Goal: Task Accomplishment & Management: Use online tool/utility

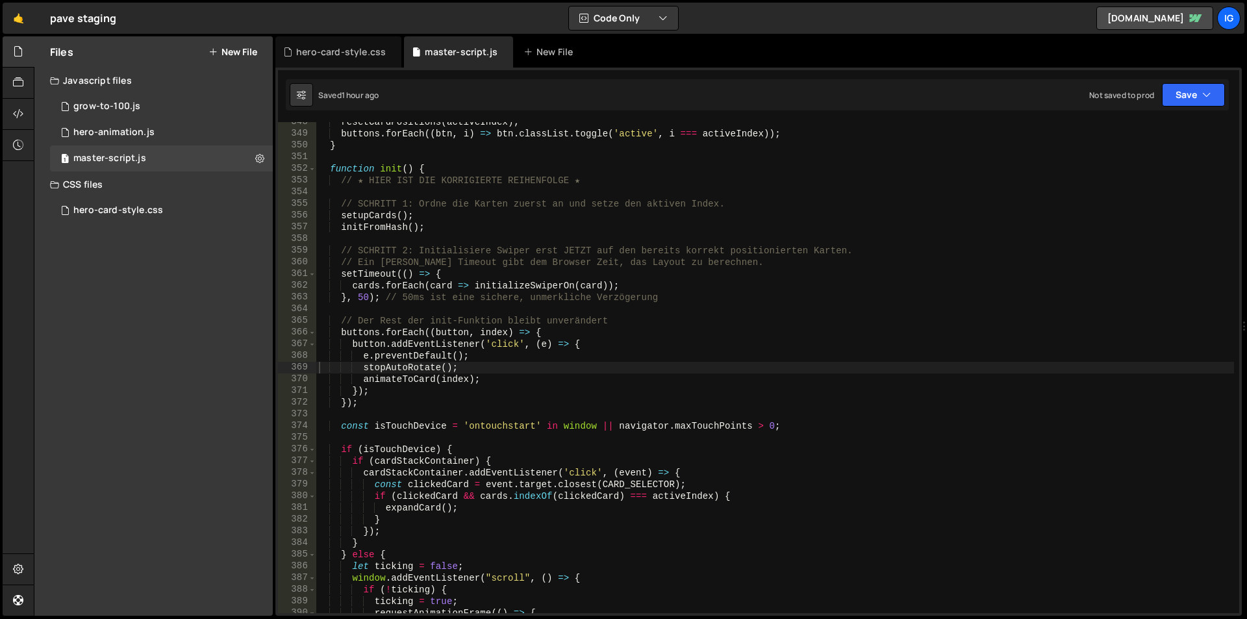
scroll to position [4061, 0]
type textarea "// SCHRITT 2: Initialisiere Swiper erst JETZT auf den bereits korrekt positioni…"
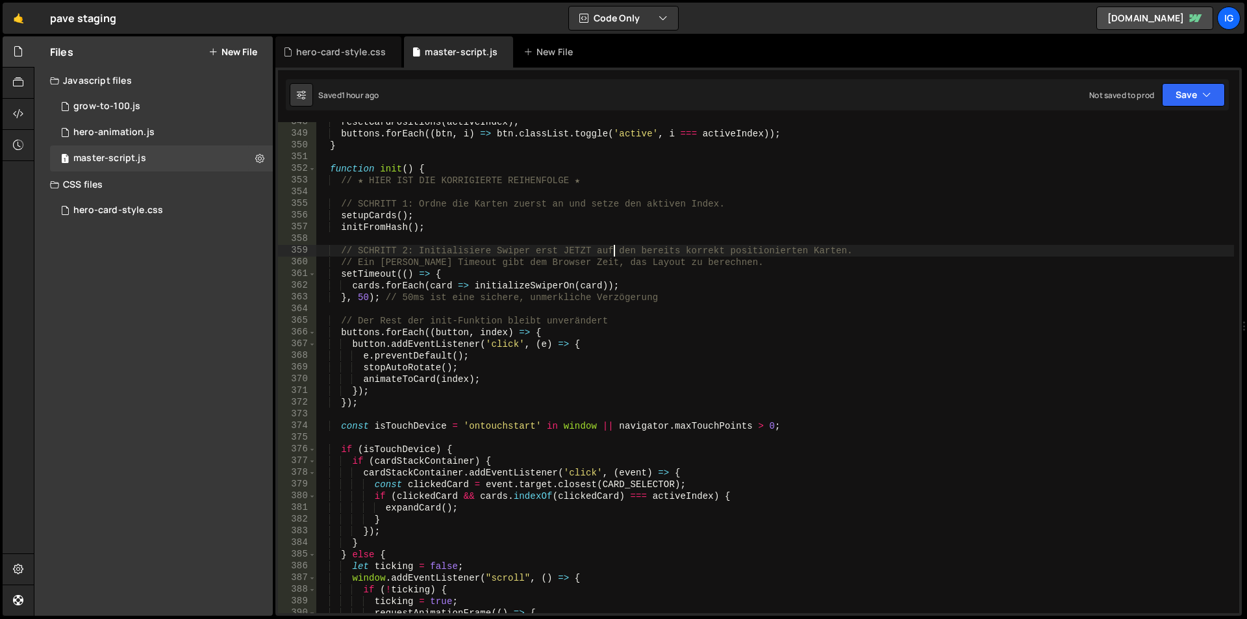
click at [614, 245] on div "resetCardPositions ( activeIndex ) ; buttons . forEach (( btn , i ) => btn . cl…" at bounding box center [774, 373] width 917 height 514
click at [733, 307] on div "resetCardPositions ( activeIndex ) ; buttons . forEach (( btn , i ) => btn . cl…" at bounding box center [774, 373] width 917 height 514
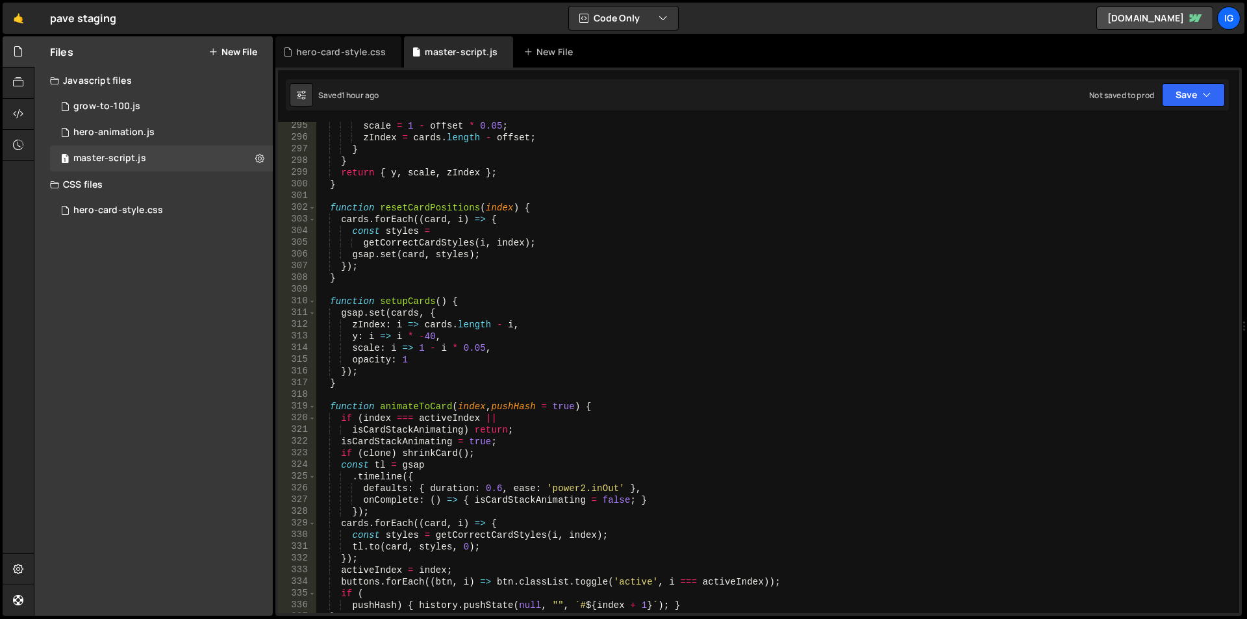
scroll to position [3243, 0]
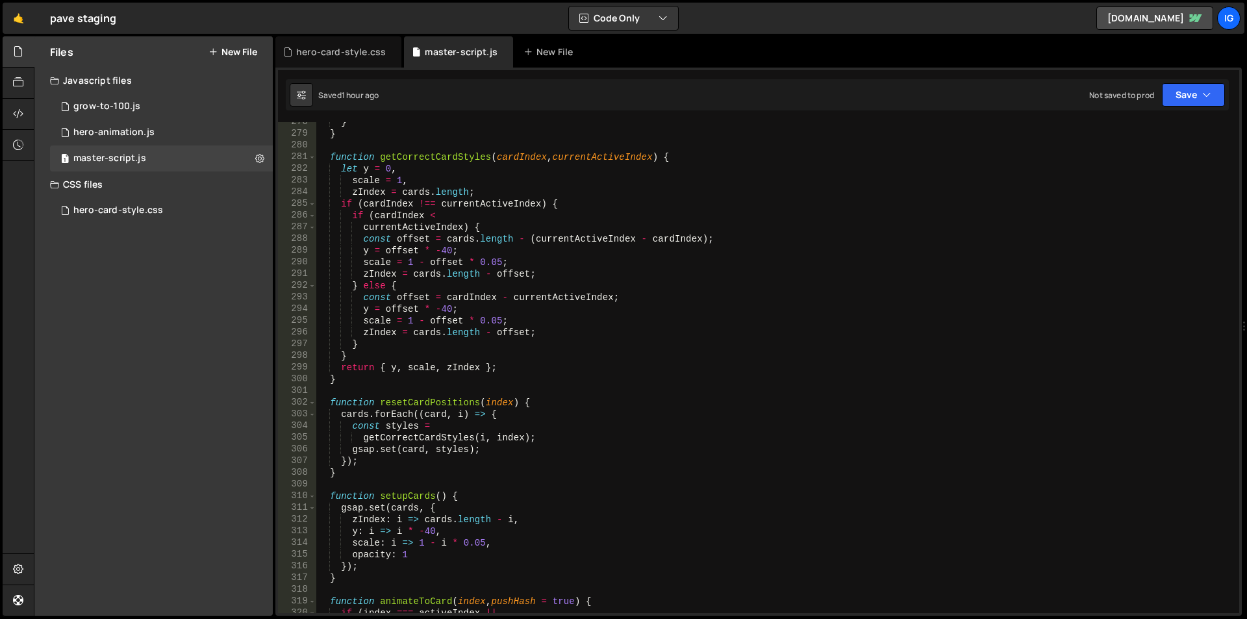
click at [508, 242] on div "} } function getCorrectCardStyles ( cardIndex , currentActiveIndex ) { let y = …" at bounding box center [774, 373] width 917 height 514
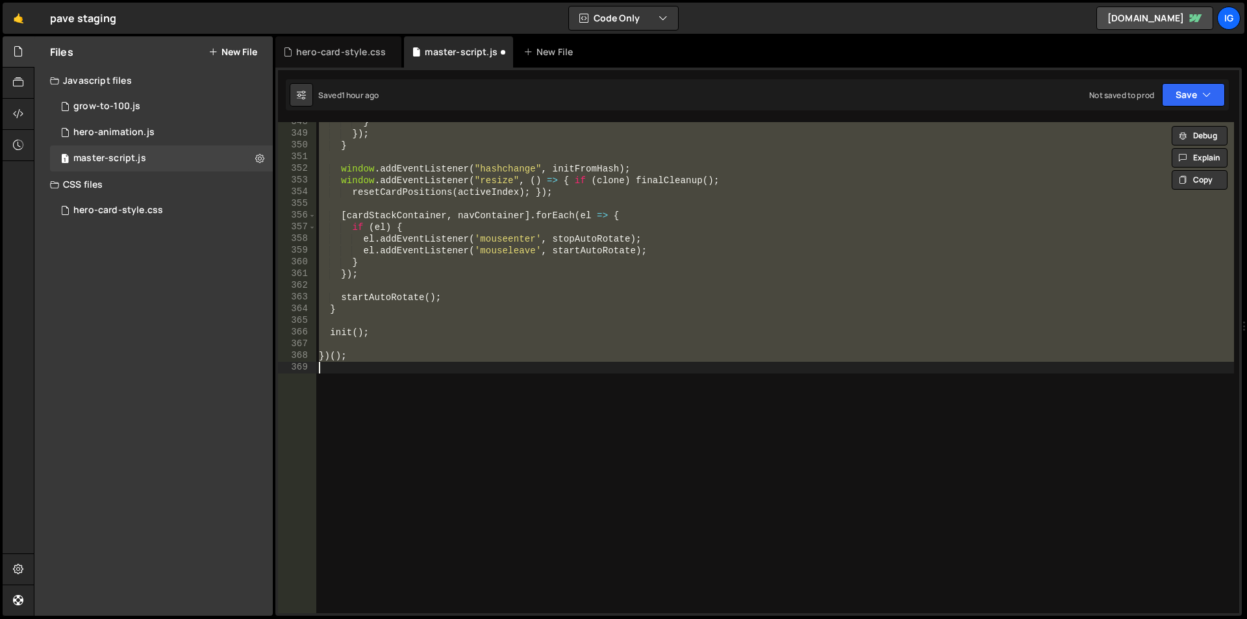
scroll to position [3460, 0]
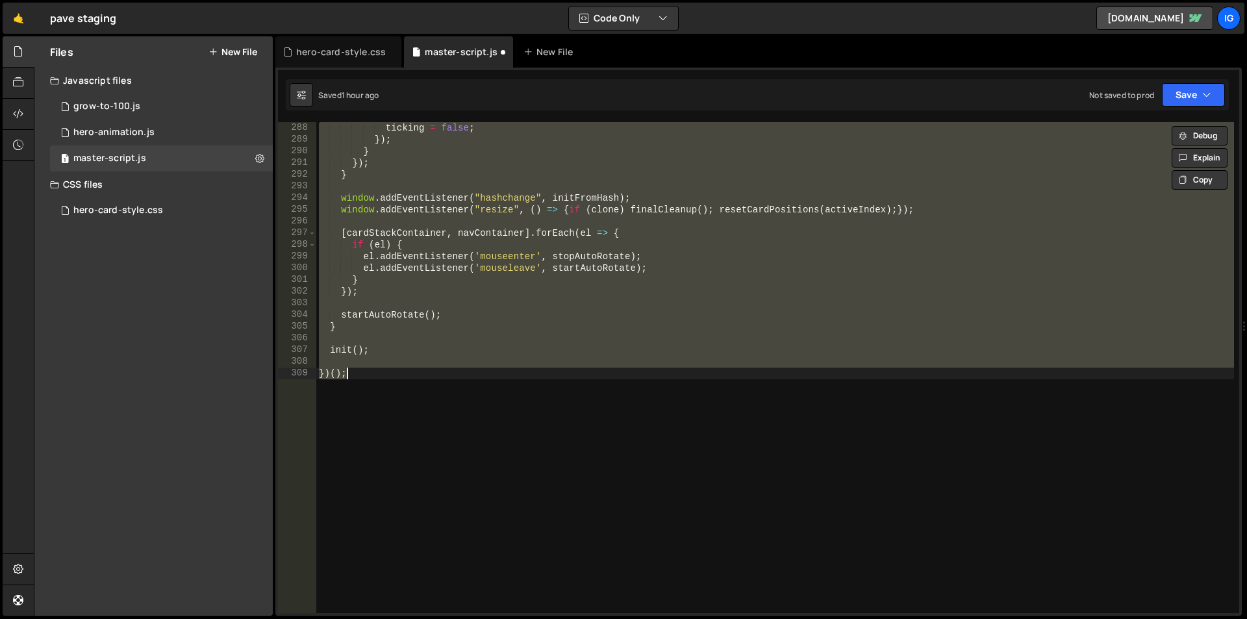
type textarea "})();"
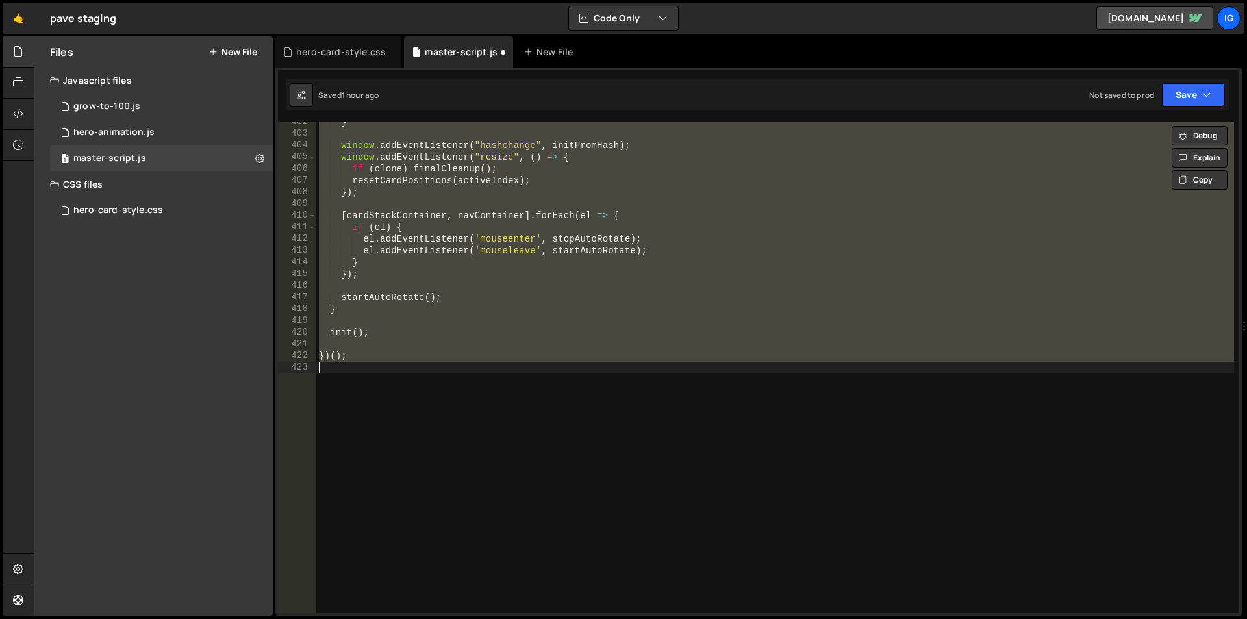
scroll to position [4693, 0]
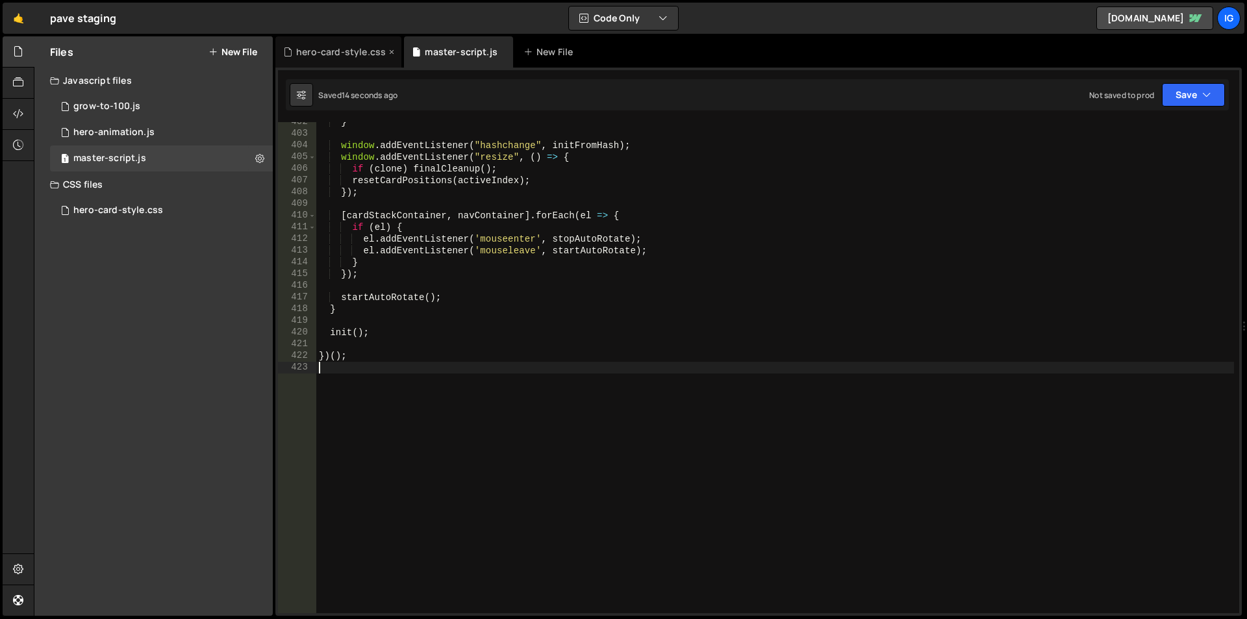
click at [345, 43] on div "hero-card-style.css" at bounding box center [338, 51] width 126 height 31
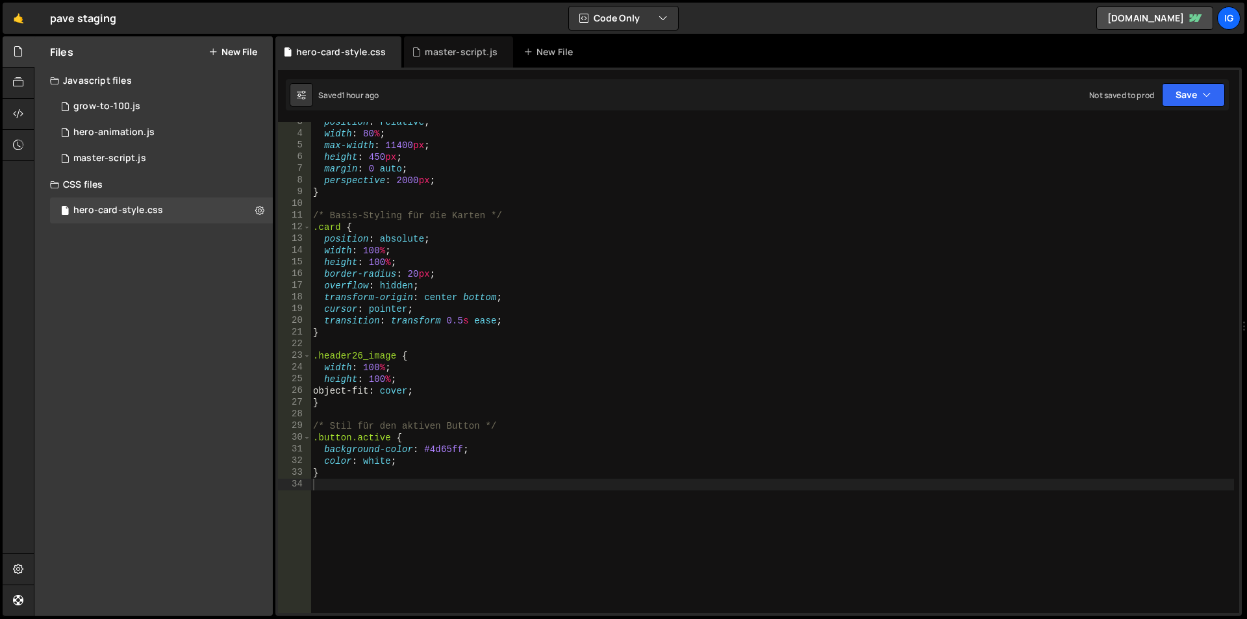
scroll to position [0, 0]
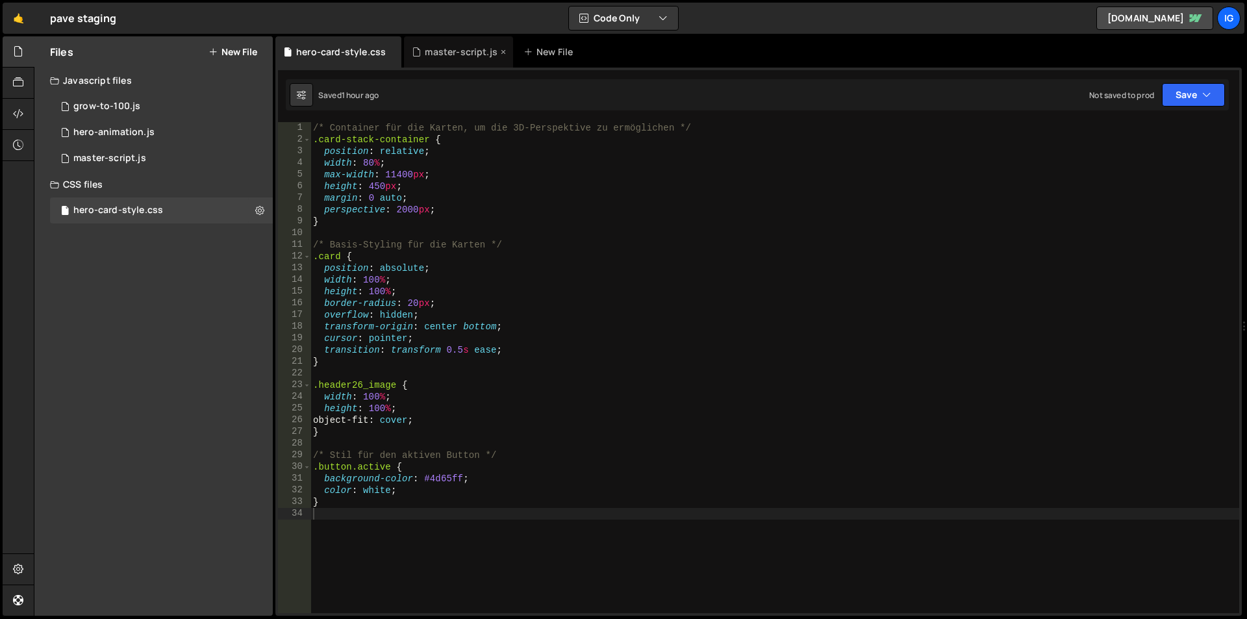
click at [441, 53] on div "master-script.js" at bounding box center [461, 51] width 73 height 13
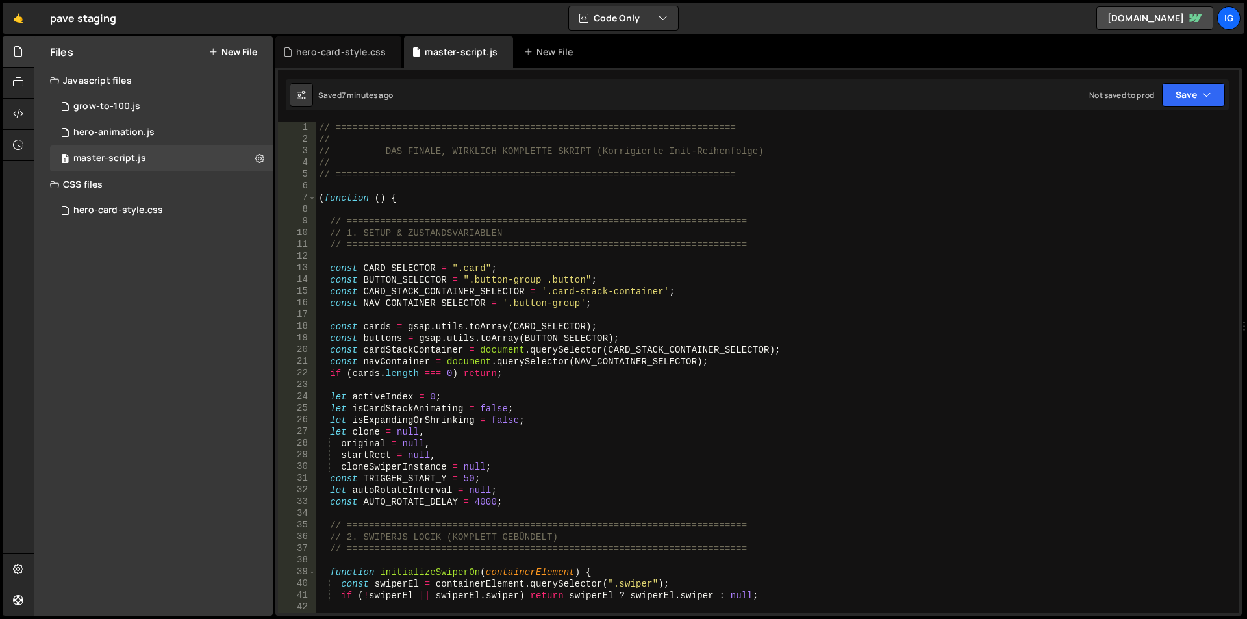
click at [490, 214] on div "// ======================================================================== // …" at bounding box center [774, 379] width 917 height 514
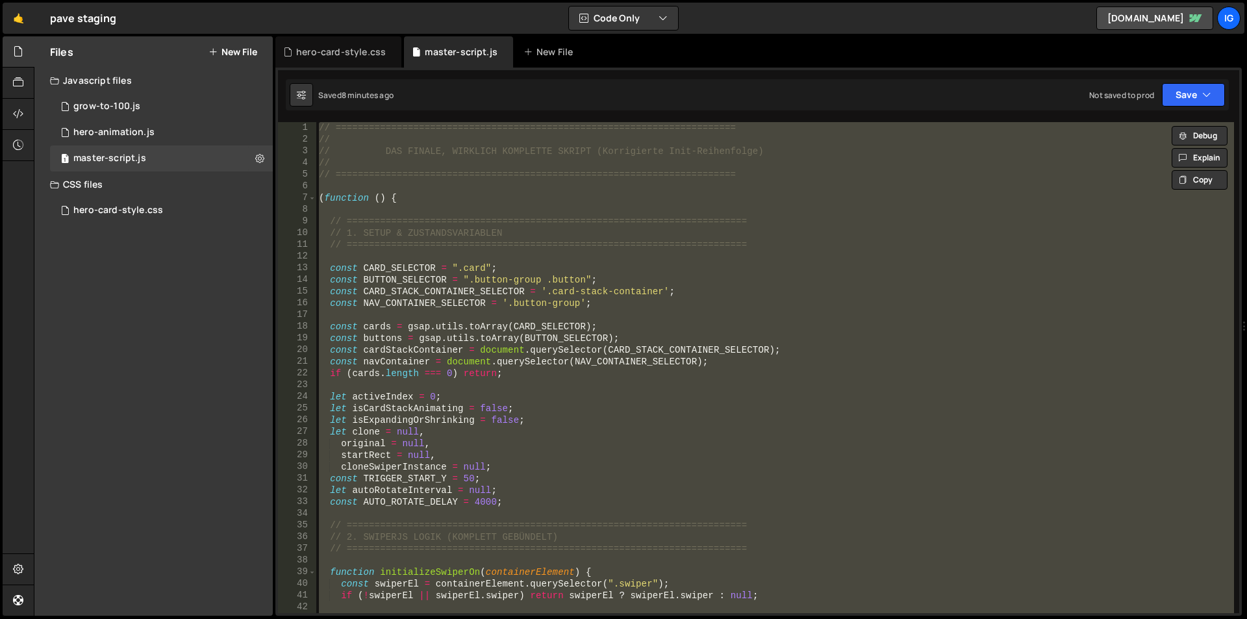
click at [513, 221] on div "// ======================================================================== // …" at bounding box center [774, 367] width 917 height 491
paste textarea
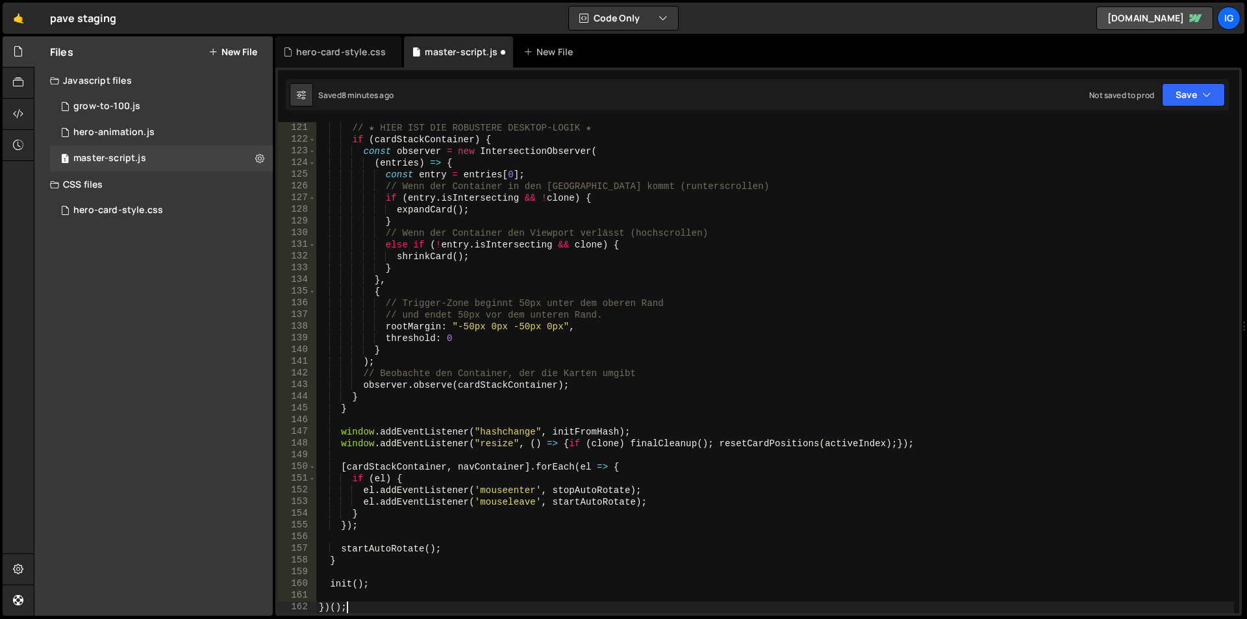
type textarea "gsap.to(clone, { duration: 0.6, ease: "power2.inOut", top: finalRect.top, left:…"
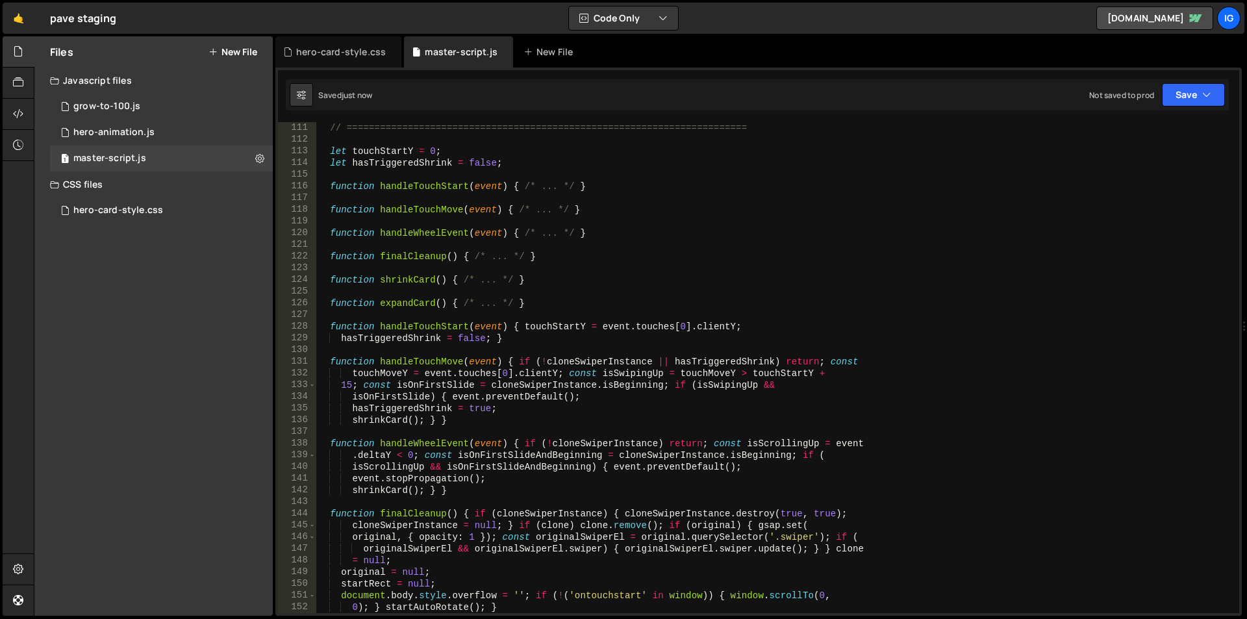
scroll to position [1286, 0]
click at [580, 222] on div "// ======================================================================== let…" at bounding box center [774, 379] width 917 height 514
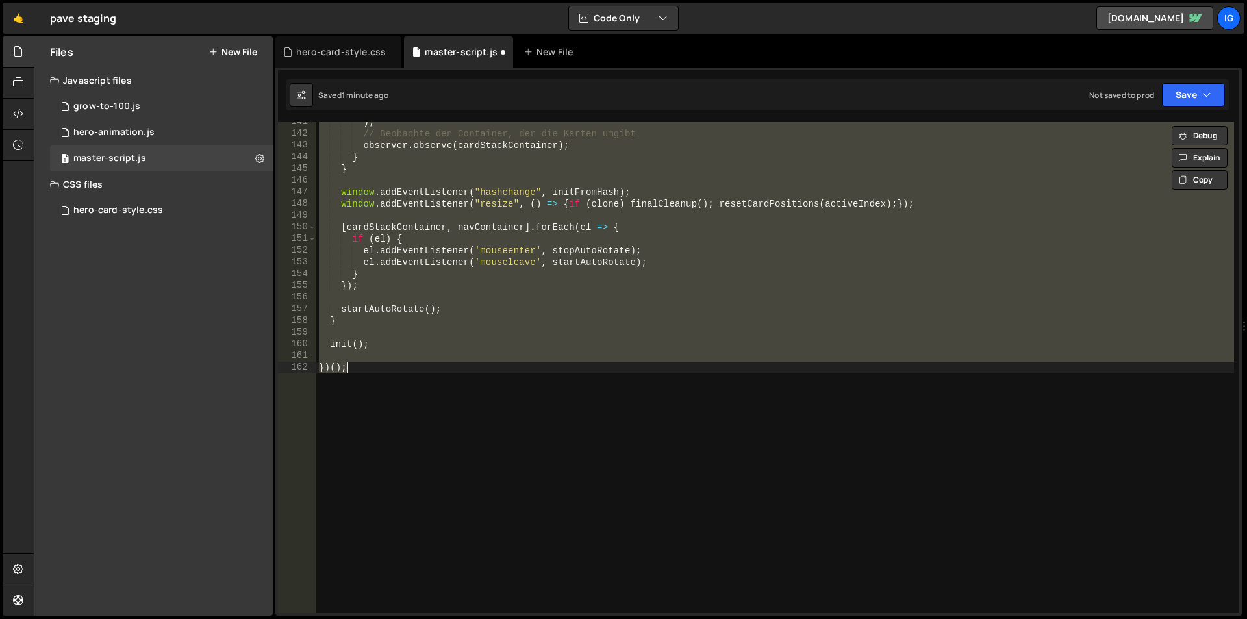
click at [486, 258] on div ") ; // Beobachte den Container, der die Karten umgibt observer . observe ( card…" at bounding box center [774, 367] width 917 height 491
paste textarea
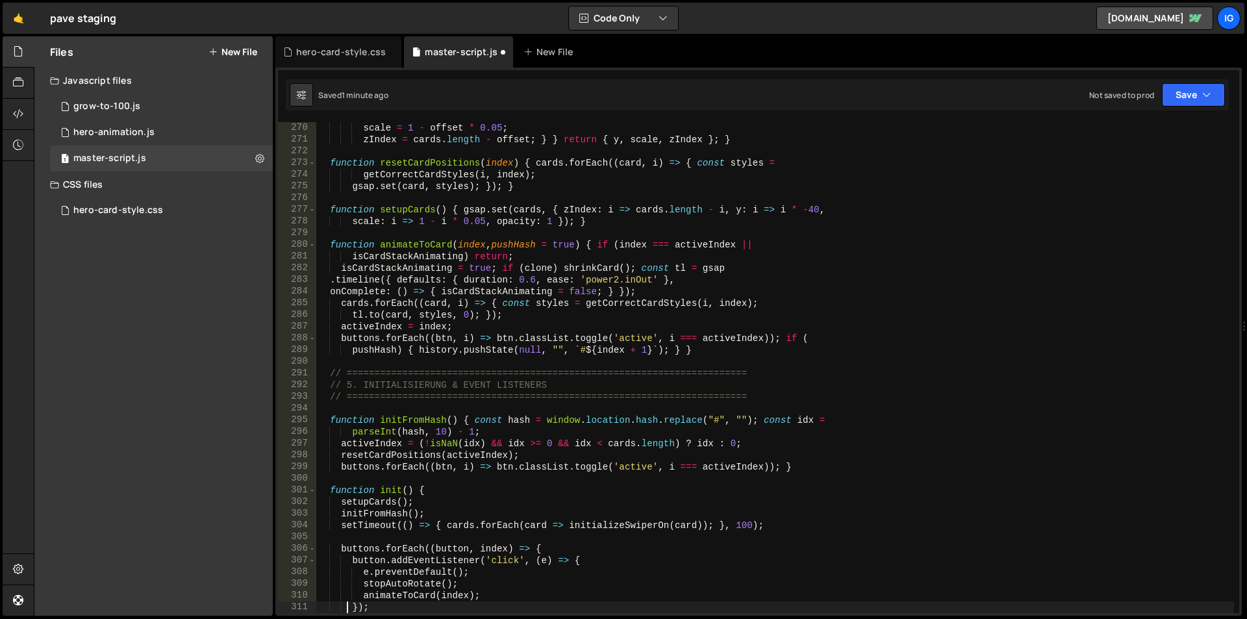
type textarea "});"
click at [482, 228] on div "scale = 1 - offset * 0.05 ; zIndex = cards . length - offset ; } } return { y ,…" at bounding box center [774, 379] width 917 height 514
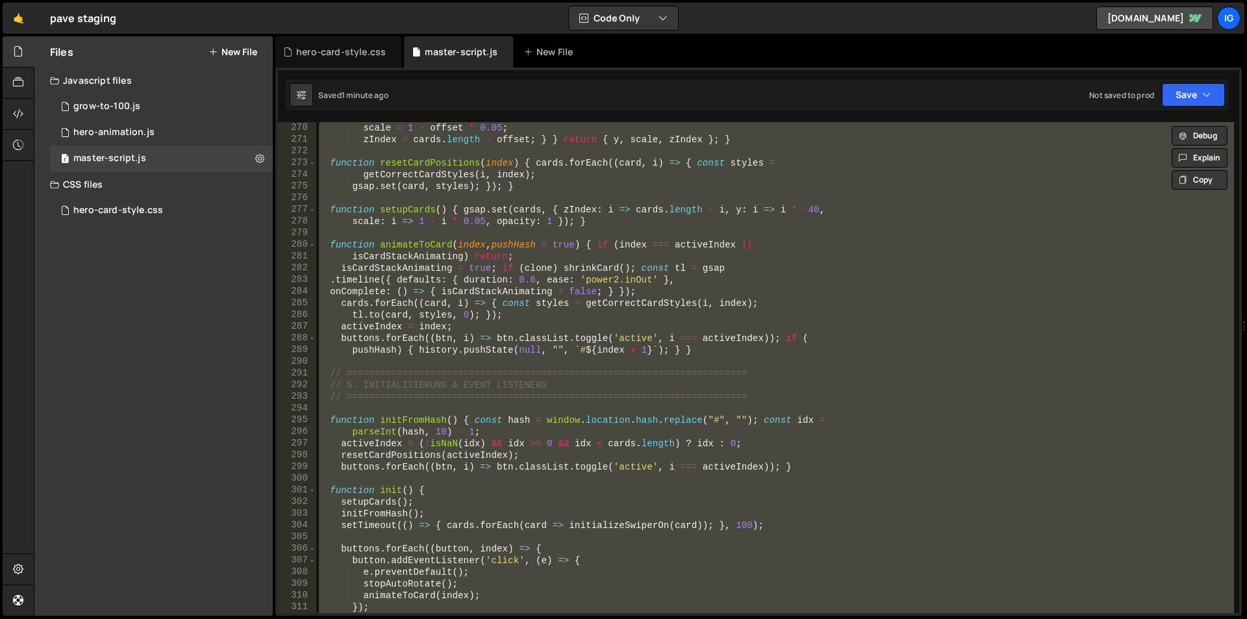
paste textarea "const isTouchDevice = 'ontouchstart' in windo"
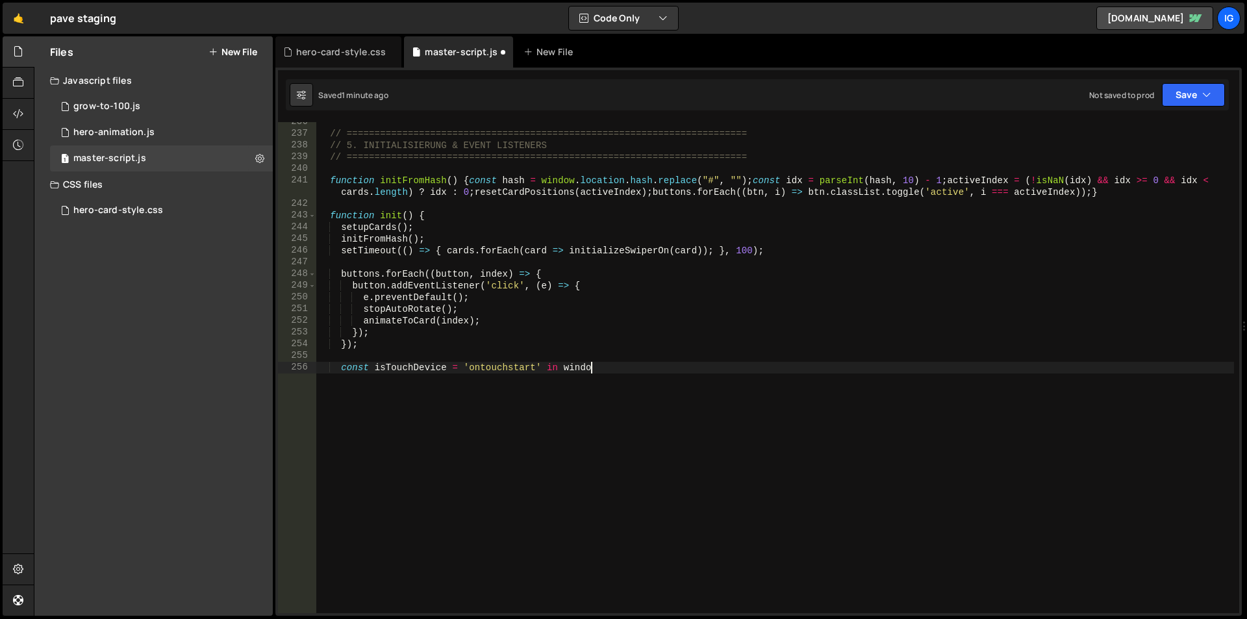
scroll to position [2846, 0]
click at [480, 306] on div "// ======================================================================== // …" at bounding box center [774, 373] width 917 height 514
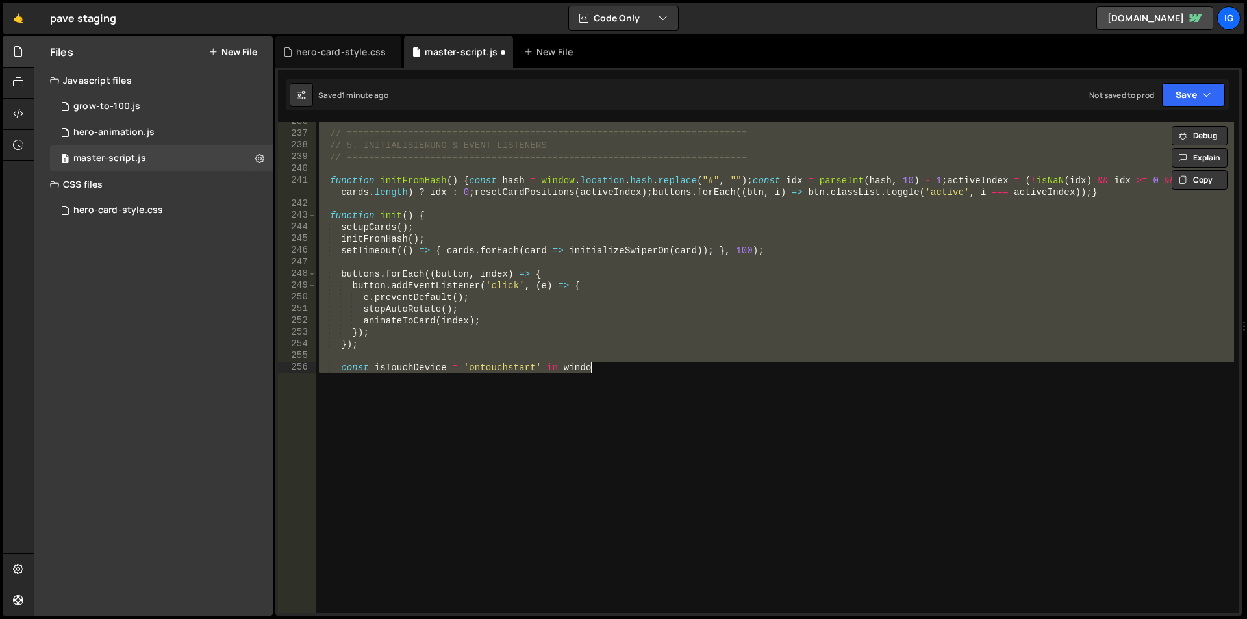
paste textarea "})();"
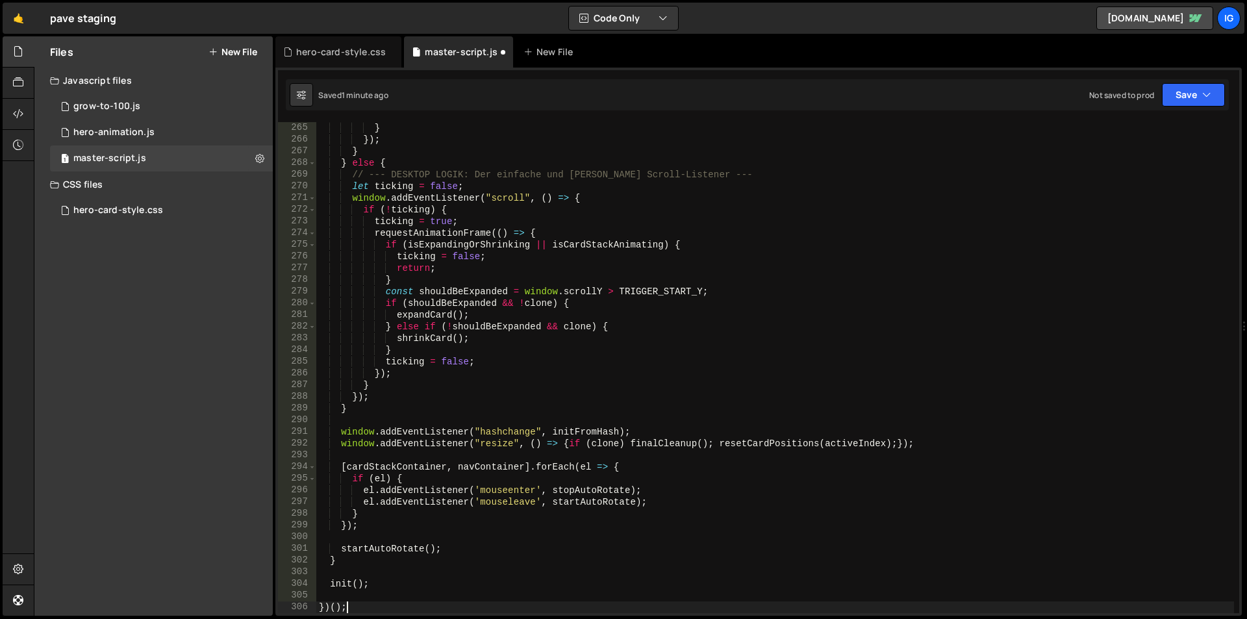
type textarea "button.addEventListener('click', (e) => {"
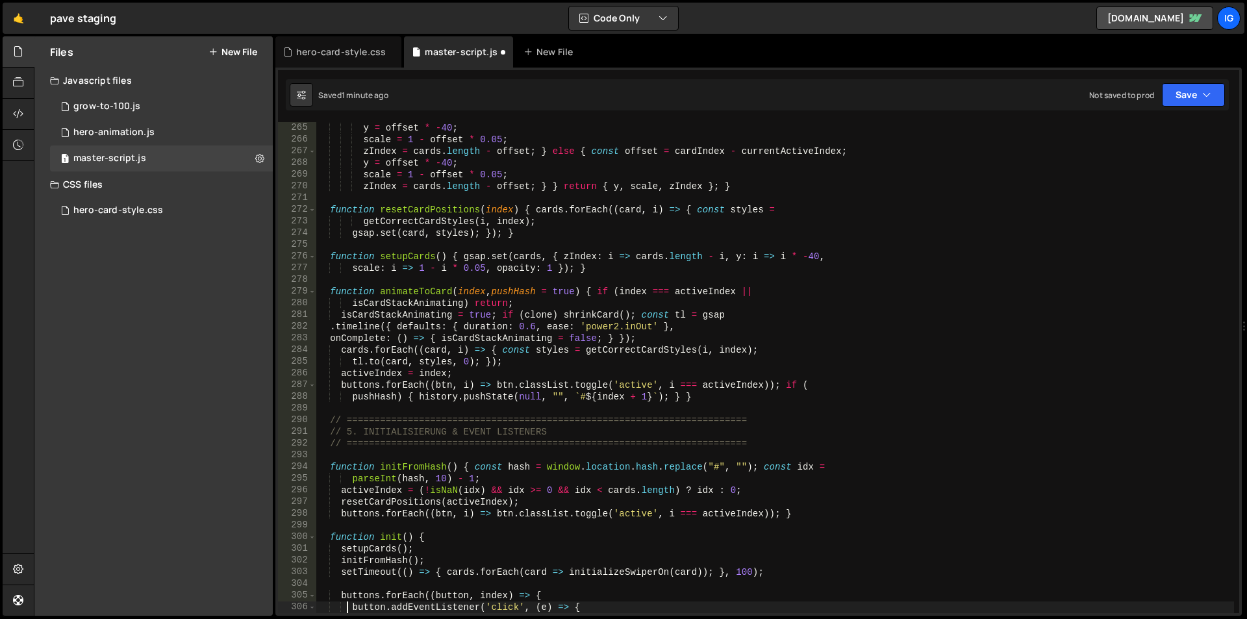
scroll to position [3086, 0]
click at [17, 18] on link "🤙" at bounding box center [19, 18] width 32 height 31
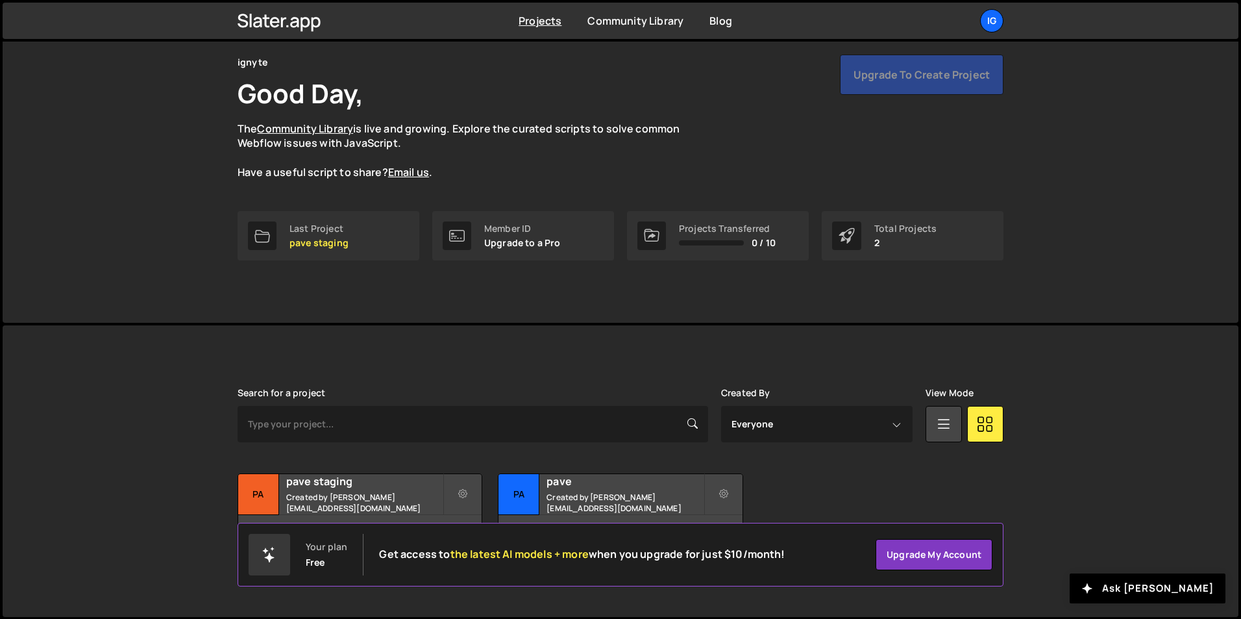
scroll to position [50, 0]
click at [601, 488] on h2 "pave" at bounding box center [625, 480] width 156 height 14
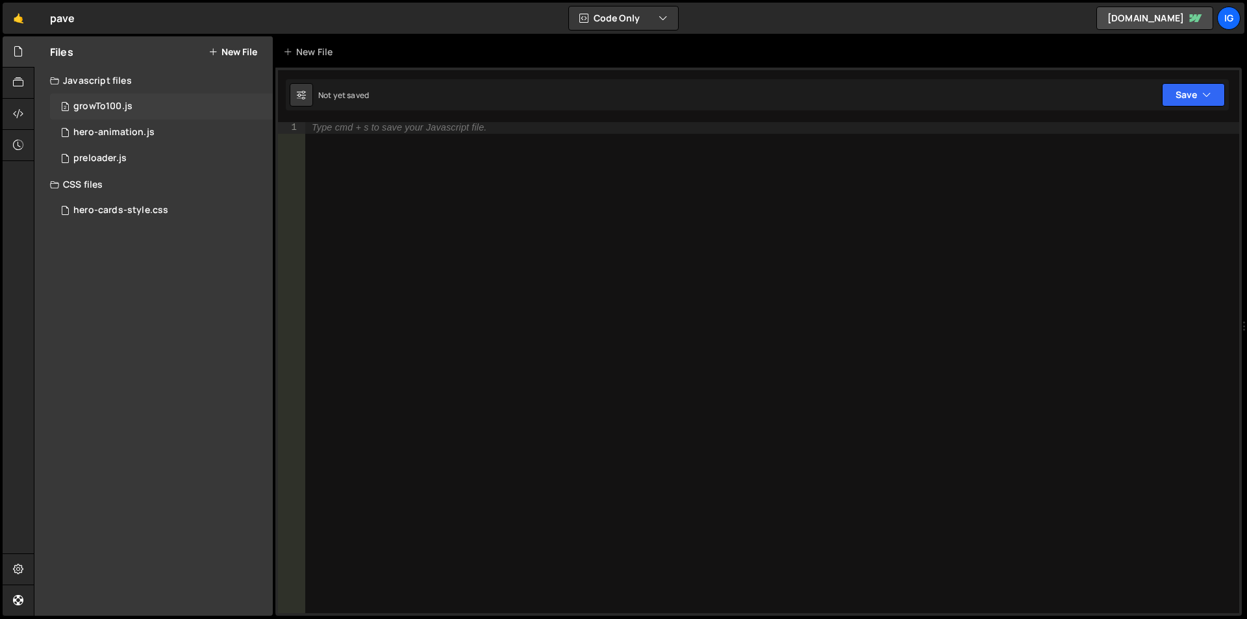
click at [117, 110] on div "growTo100.js" at bounding box center [102, 107] width 59 height 12
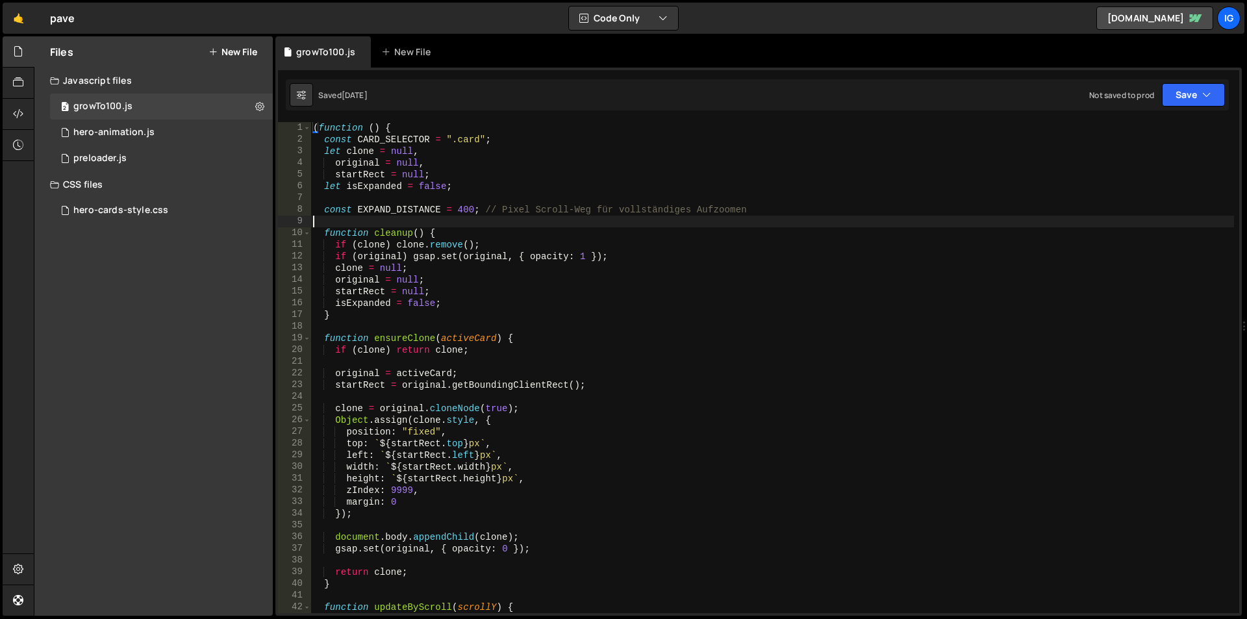
click at [414, 221] on div "( function ( ) { const CARD_SELECTOR = ".card" ; let clone = null , original = …" at bounding box center [771, 379] width 923 height 514
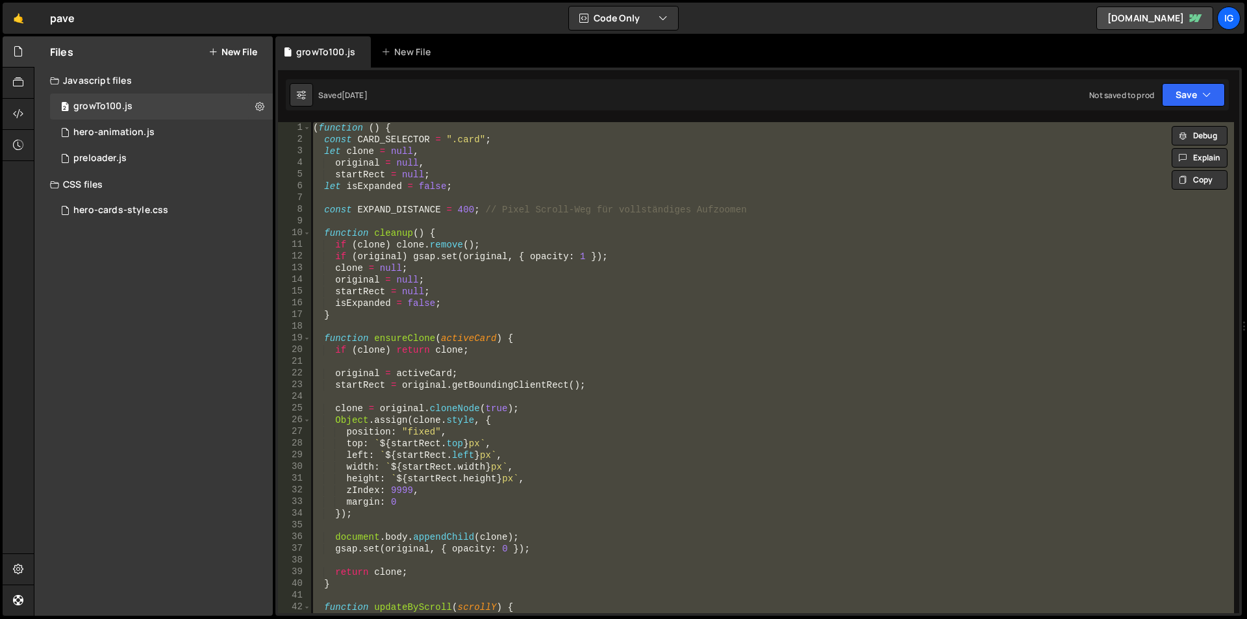
click at [475, 171] on div "( function ( ) { const CARD_SELECTOR = ".card" ; let clone = null , original = …" at bounding box center [771, 367] width 923 height 491
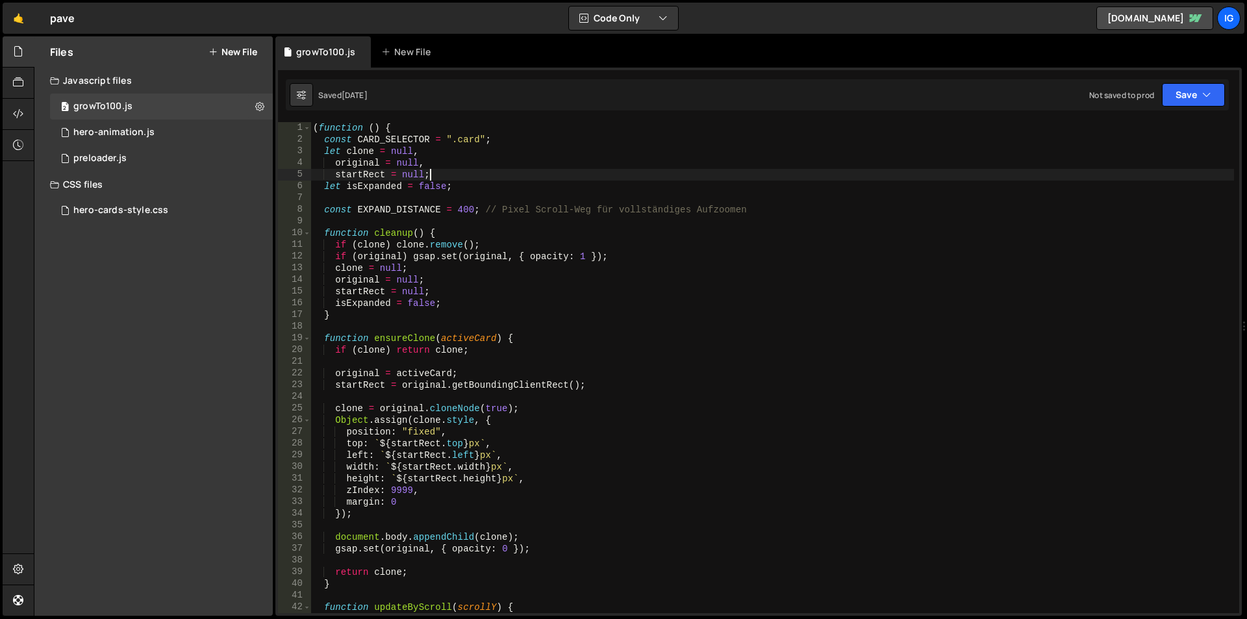
type textarea "})();"
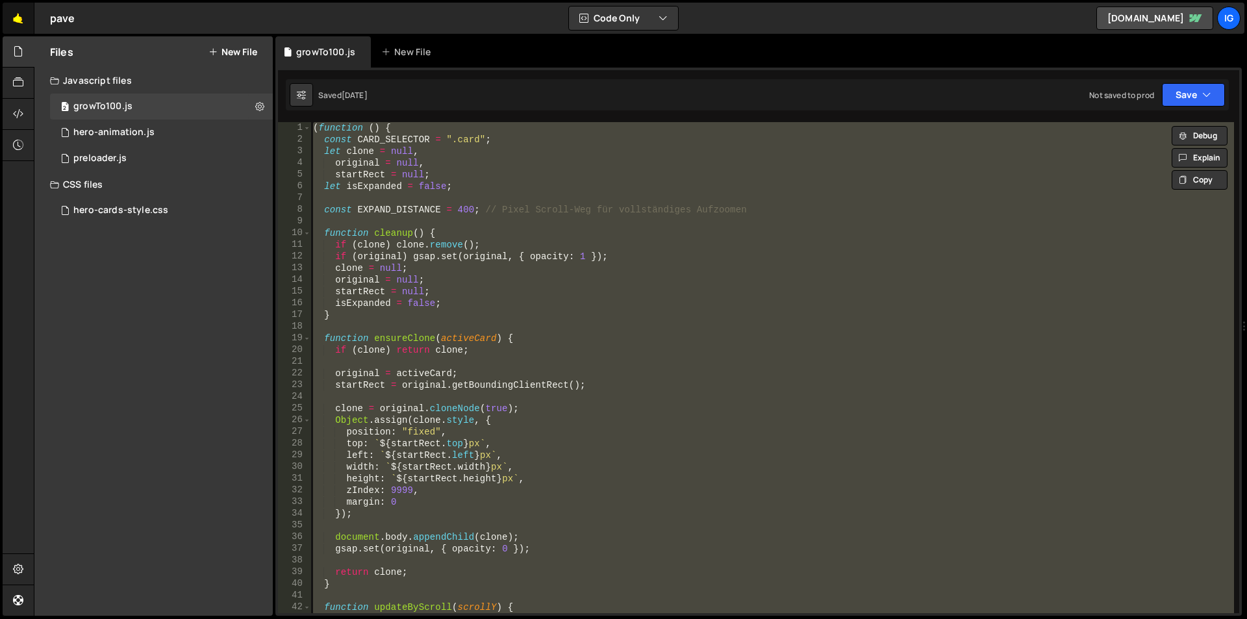
click at [19, 19] on link "🤙" at bounding box center [19, 18] width 32 height 31
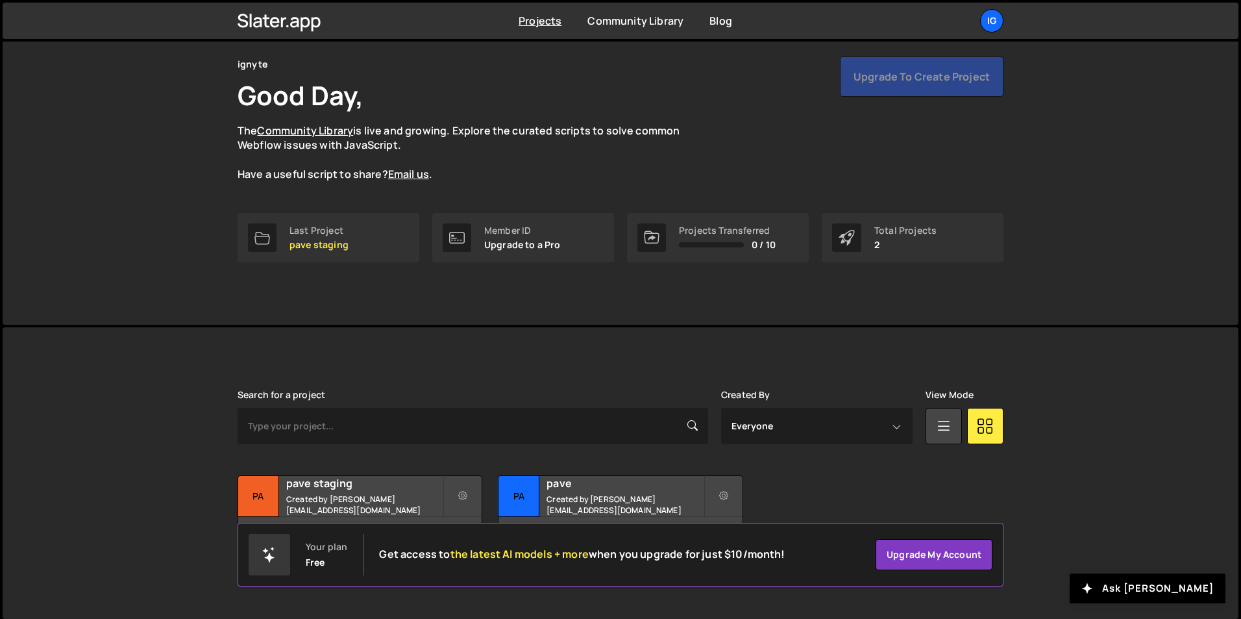
scroll to position [50, 0]
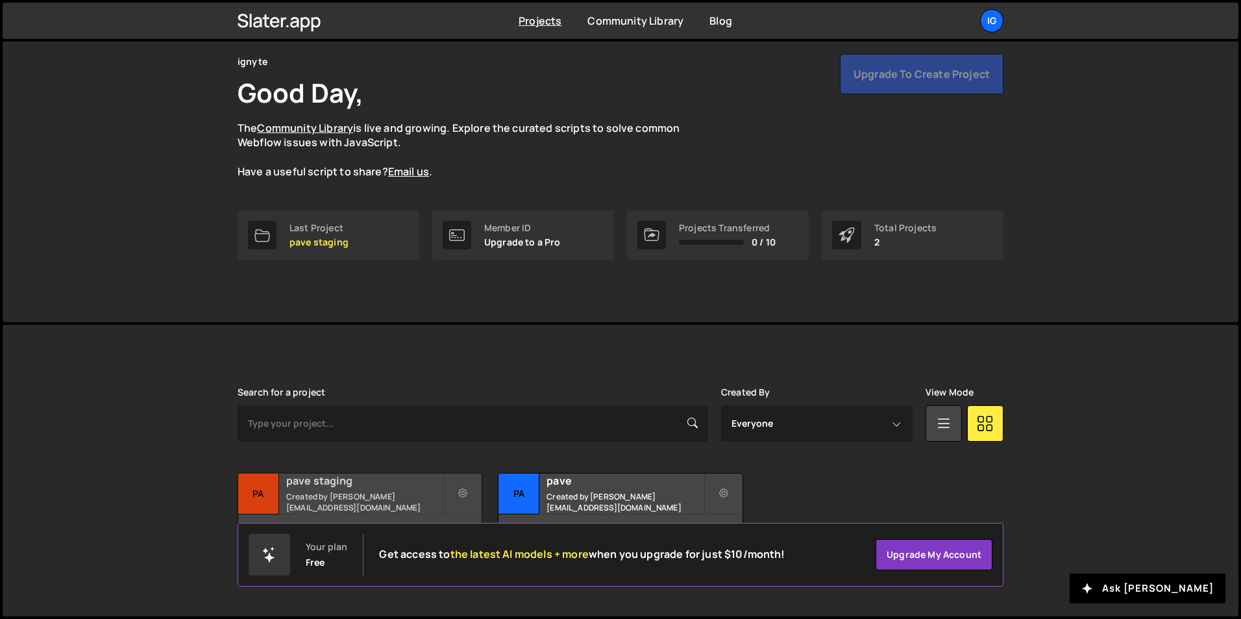
click at [368, 503] on small "Created by sam@ignyte.studio" at bounding box center [364, 502] width 156 height 22
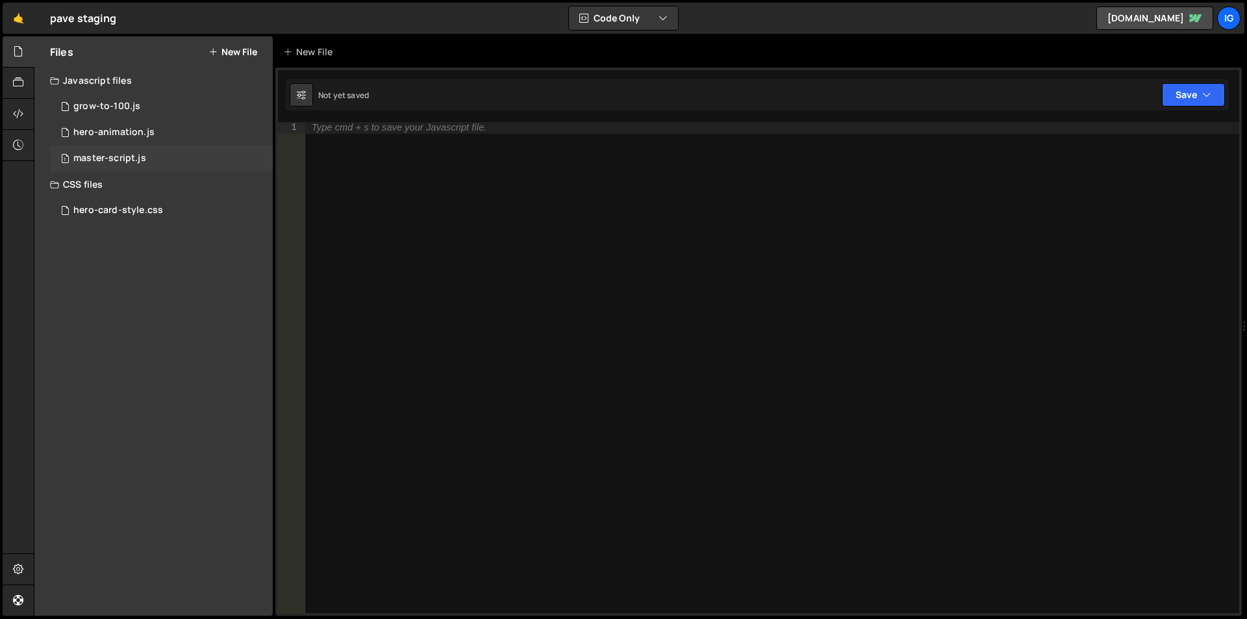
click at [125, 156] on div "master-script.js" at bounding box center [109, 159] width 73 height 12
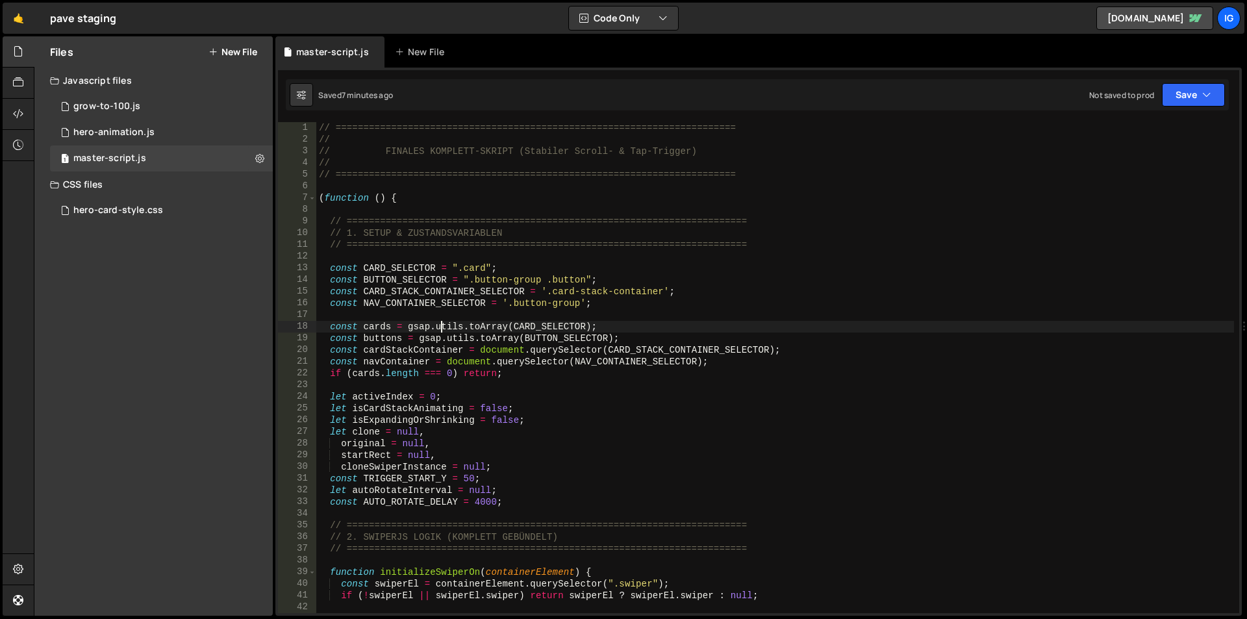
click at [441, 329] on div "// ======================================================================== // …" at bounding box center [774, 379] width 917 height 514
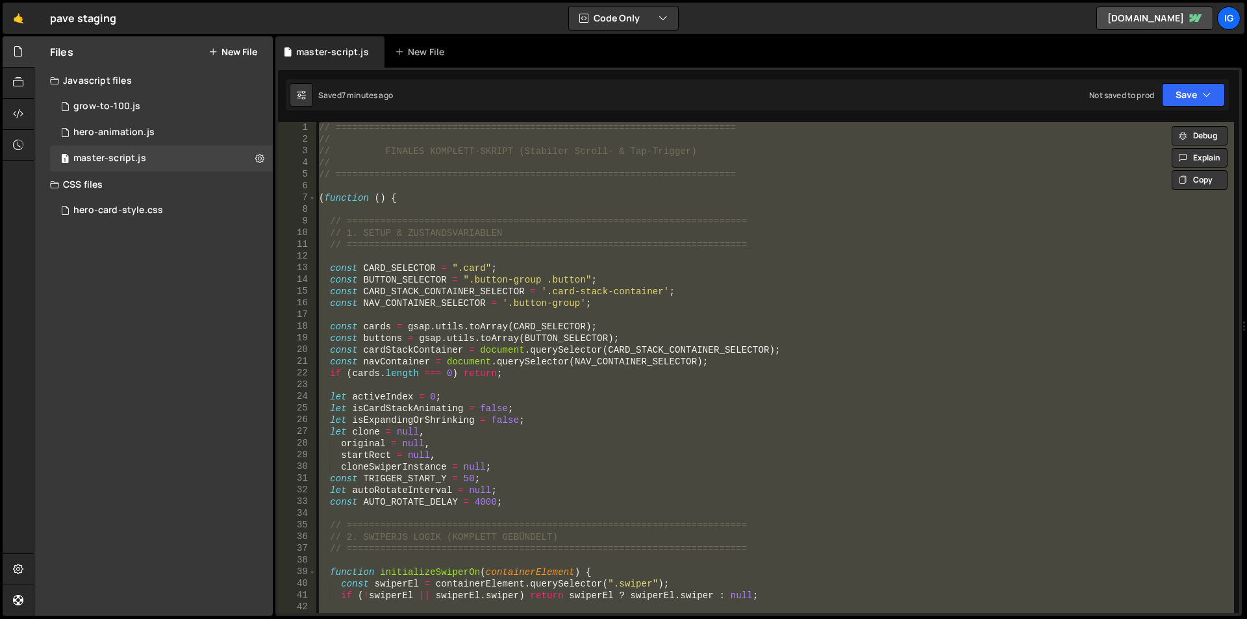
paste textarea
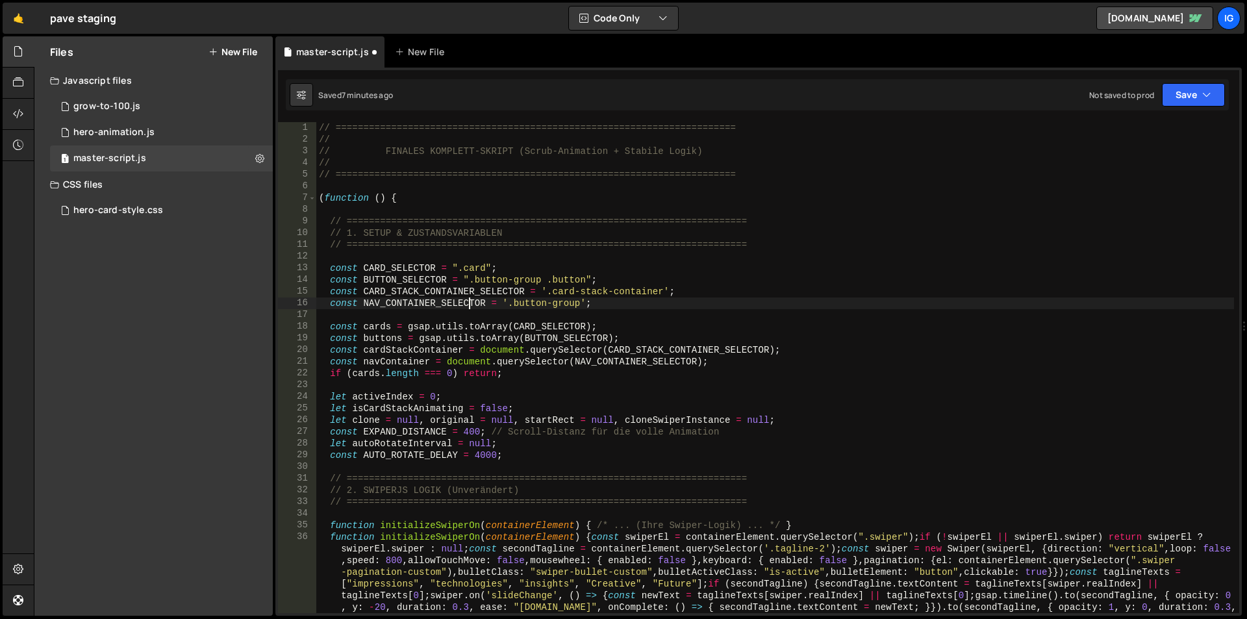
click at [466, 298] on div "// ======================================================================== // …" at bounding box center [774, 420] width 917 height 596
type textarea "const NAV_CONTAINER_SELECTOR = '.button-group';"
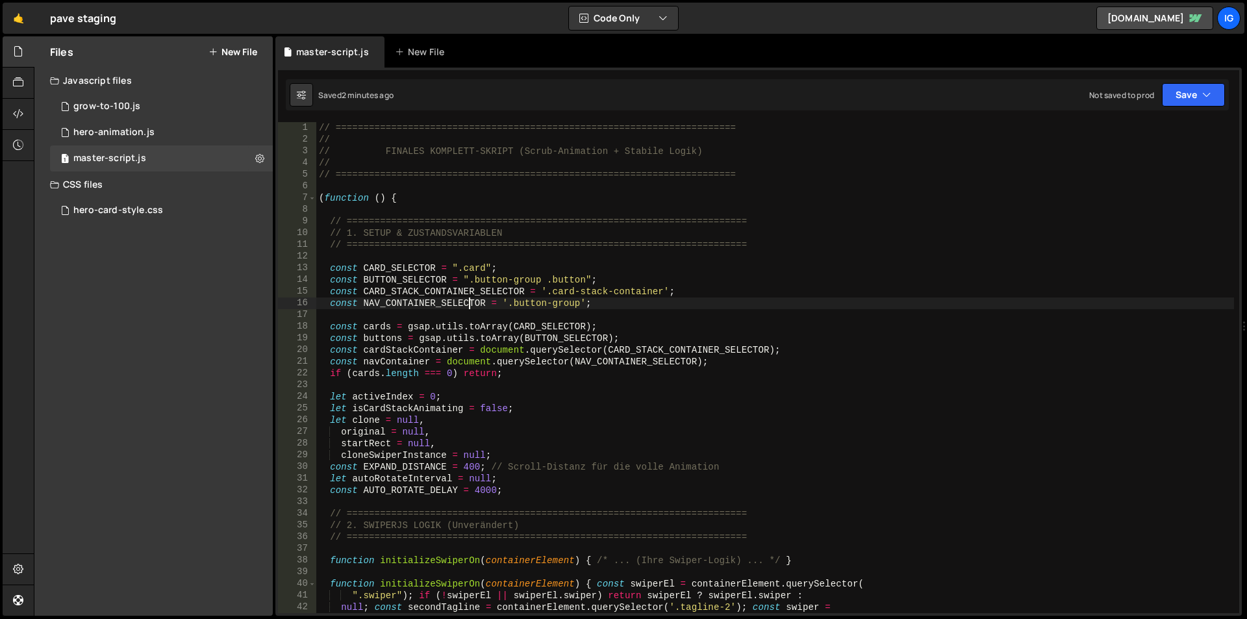
click at [497, 212] on div "// ======================================================================== // …" at bounding box center [774, 379] width 917 height 514
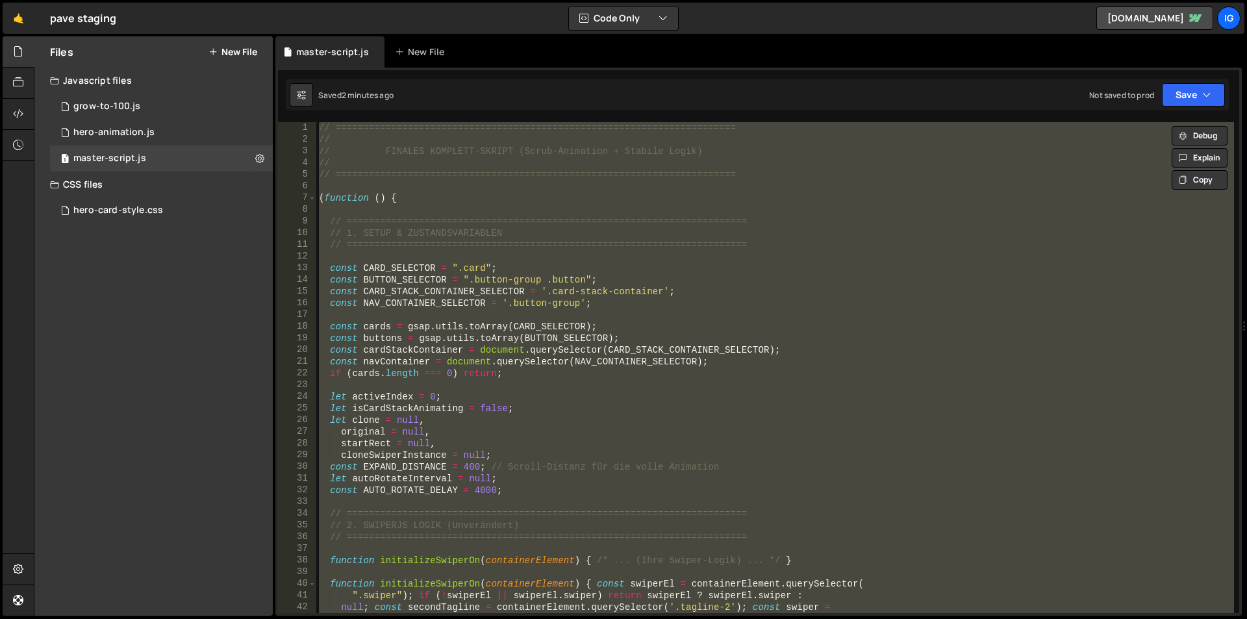
paste textarea
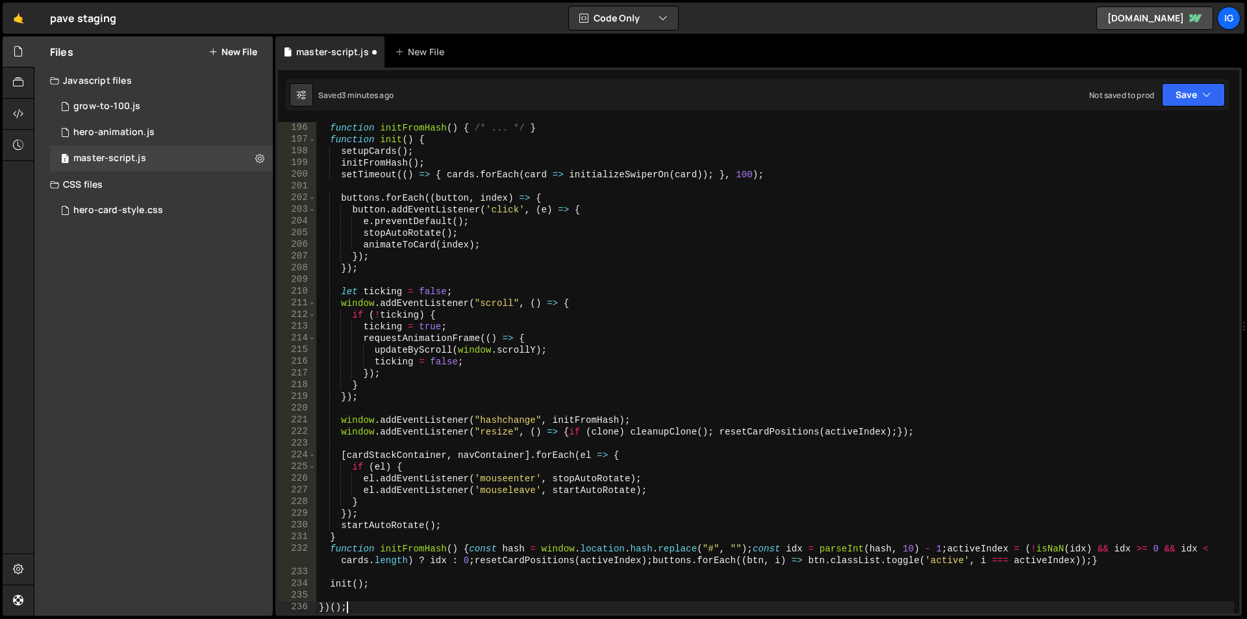
scroll to position [2279, 0]
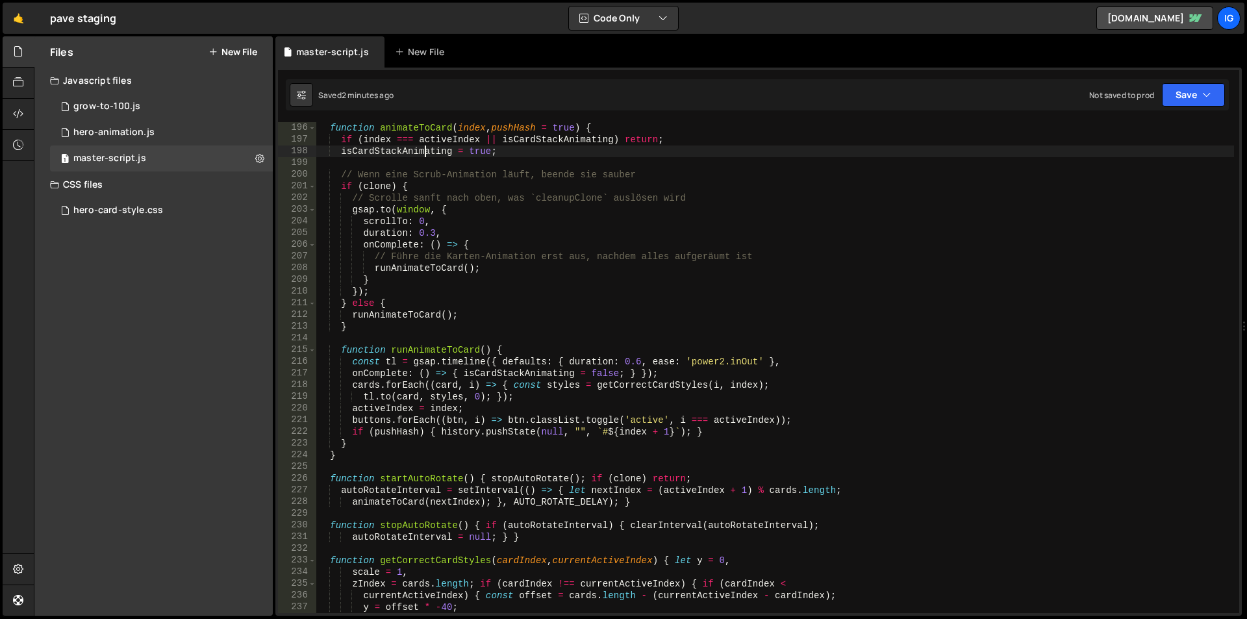
click at [426, 156] on div "function animateToCard ( index , pushHash = true ) { if ( index === activeIndex…" at bounding box center [774, 379] width 917 height 514
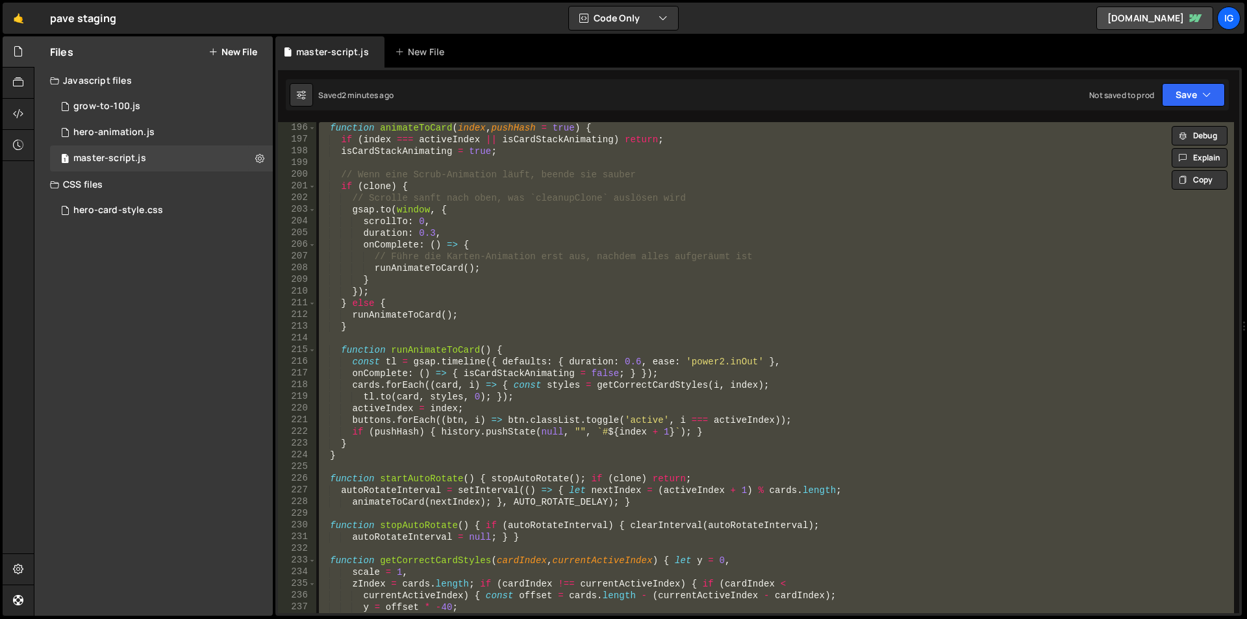
paste textarea
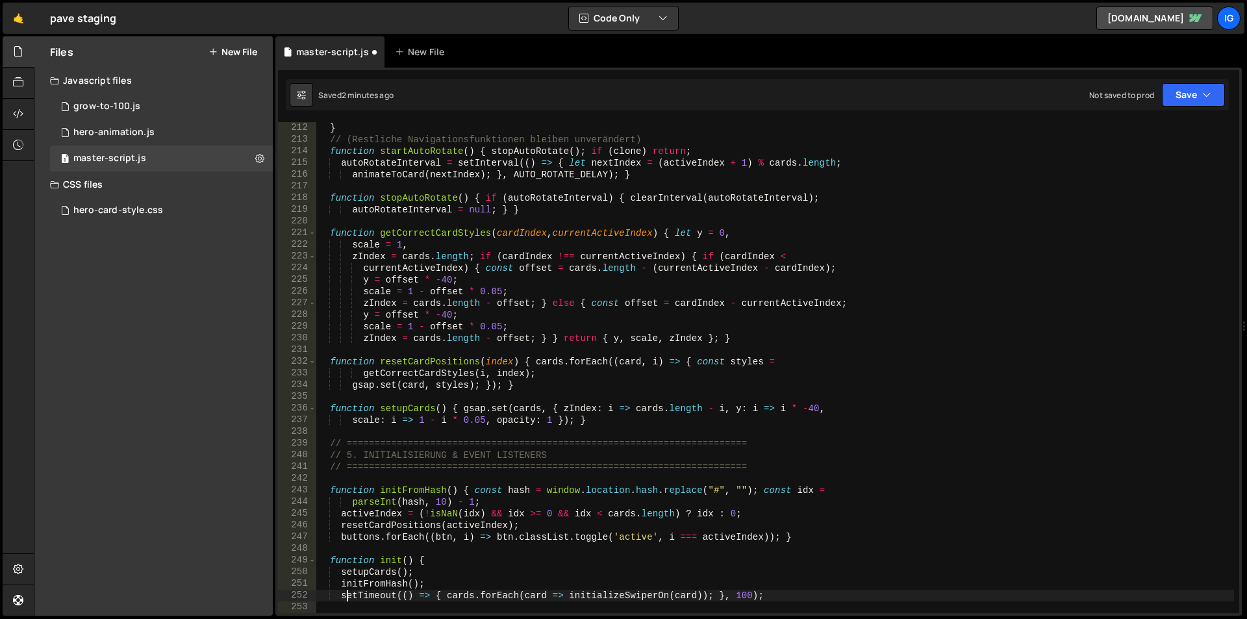
scroll to position [2466, 0]
click at [428, 167] on div "} // (Restliche Navigationsfunktionen bleiben unverändert) function startAutoRo…" at bounding box center [774, 379] width 917 height 514
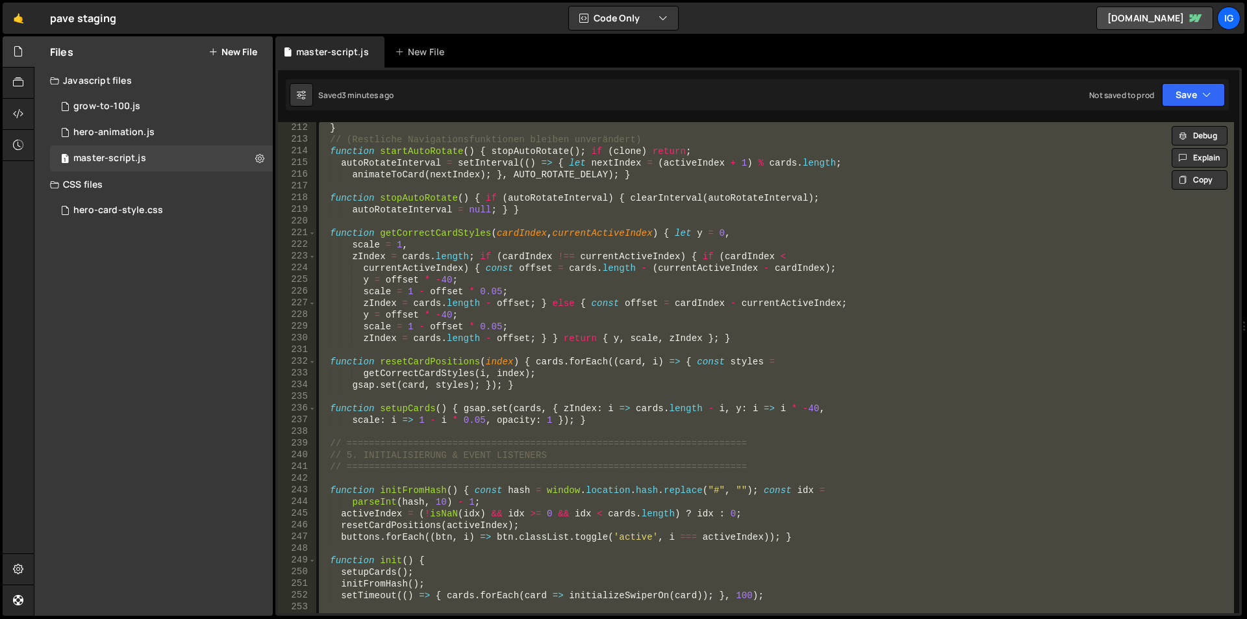
paste textarea
type textarea "})();"
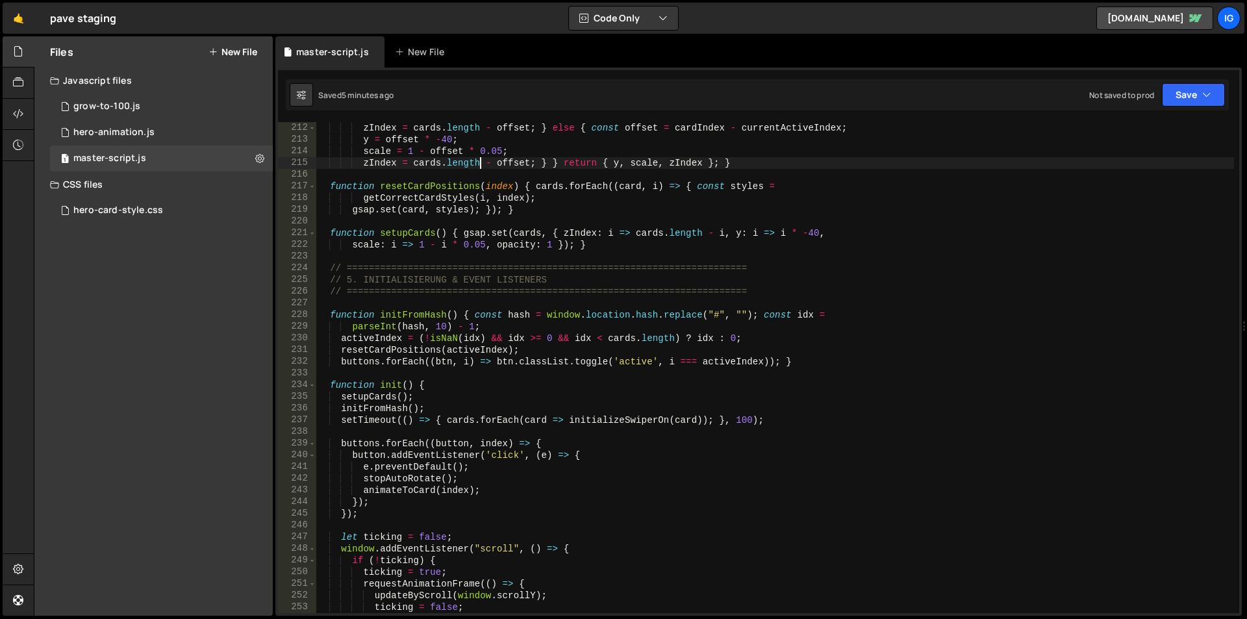
click at [480, 167] on div "zIndex = cards . length - offset ; } else { const offset = cardIndex - currentA…" at bounding box center [774, 379] width 917 height 514
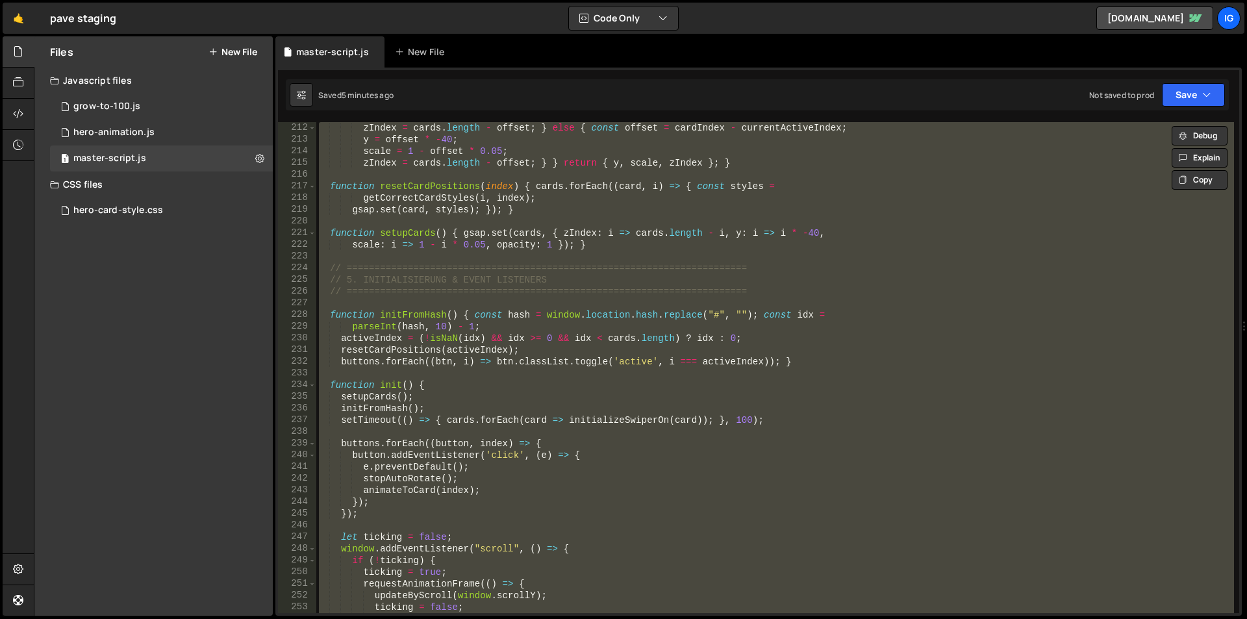
paste textarea
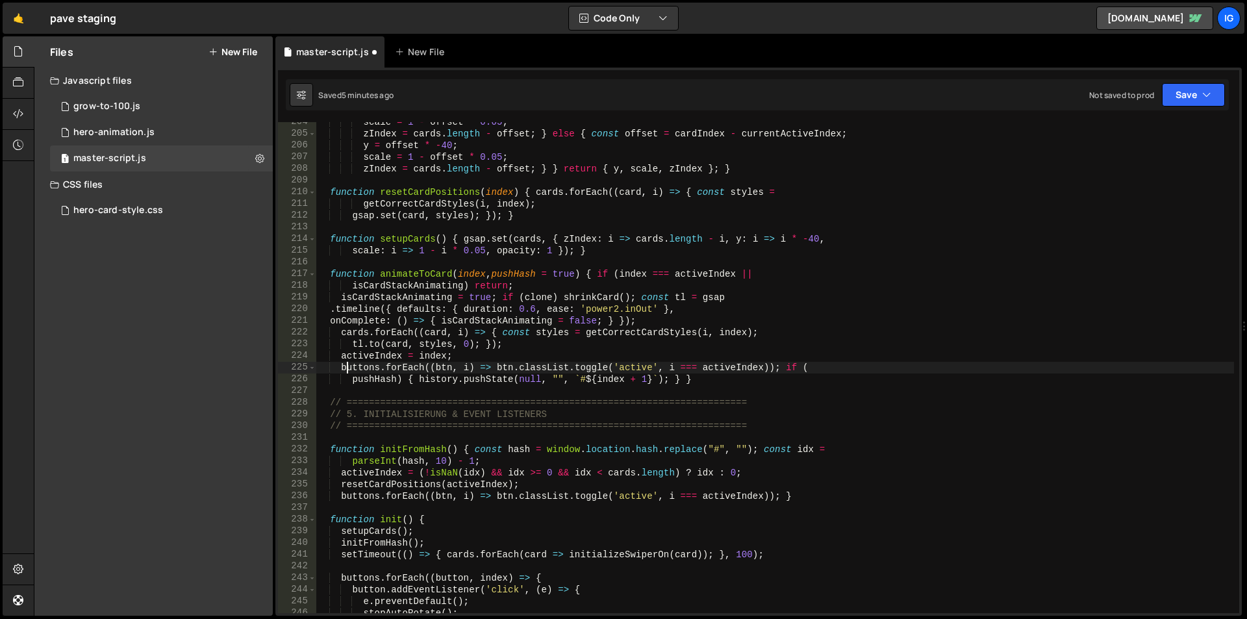
scroll to position [2378, 0]
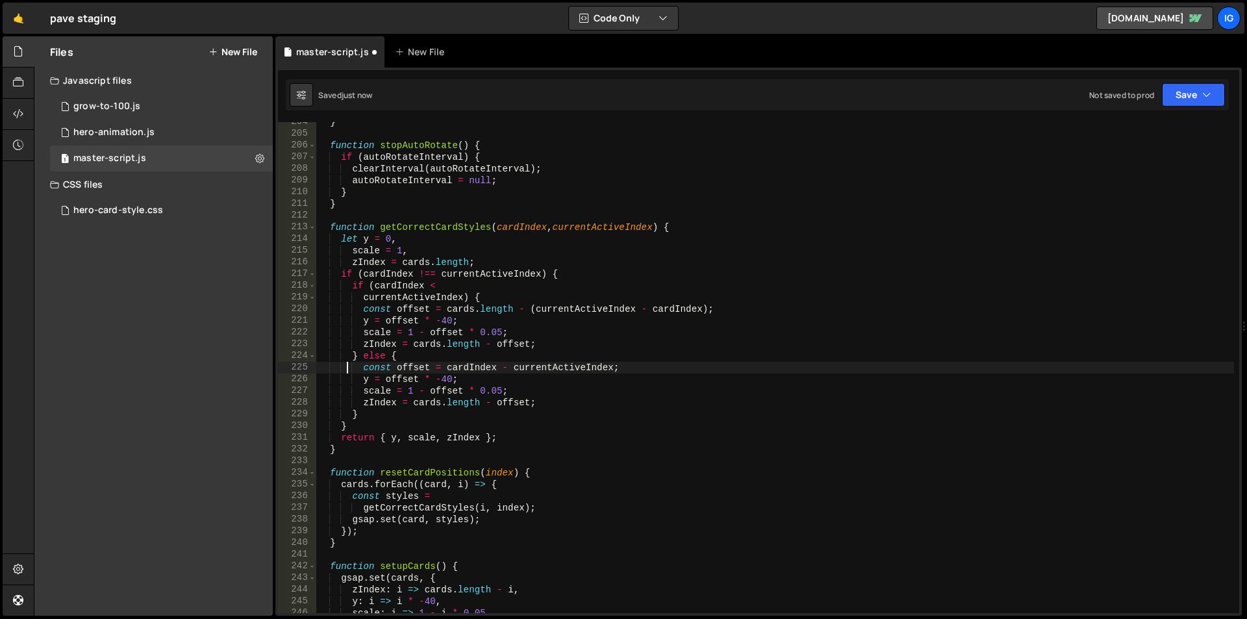
type textarea "const offset = cardIndex - currentActiveIndex;"
click at [483, 215] on div "} function stopAutoRotate ( ) { if ( autoRotateInterval ) { clearInterval ( aut…" at bounding box center [774, 373] width 917 height 514
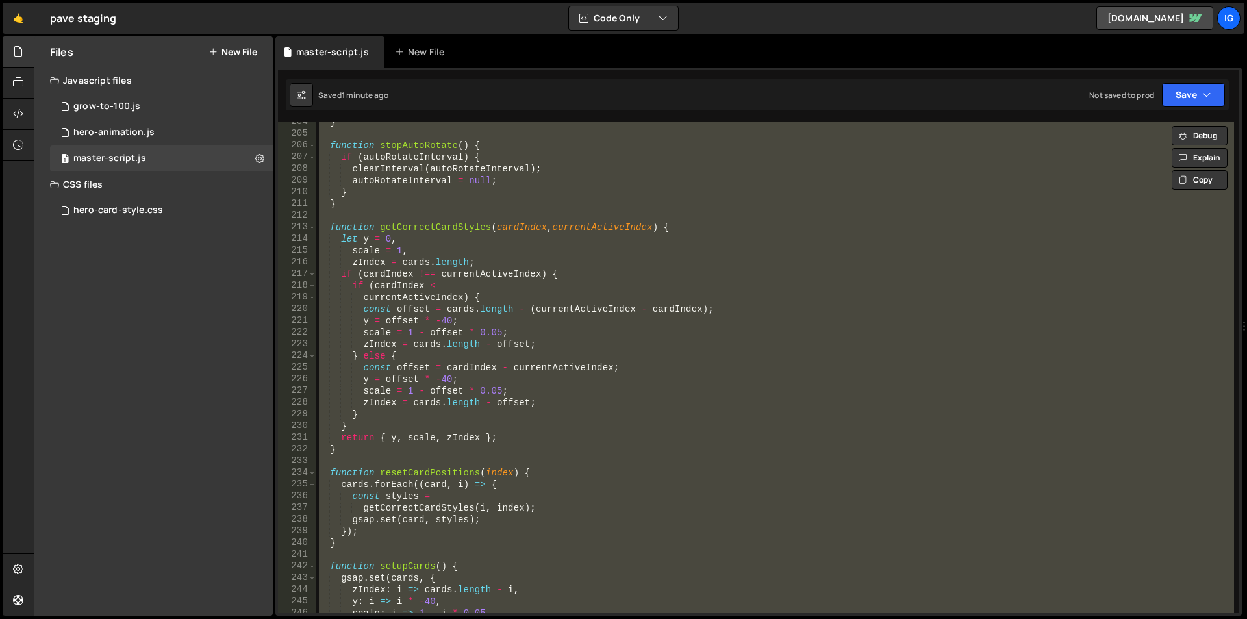
paste textarea
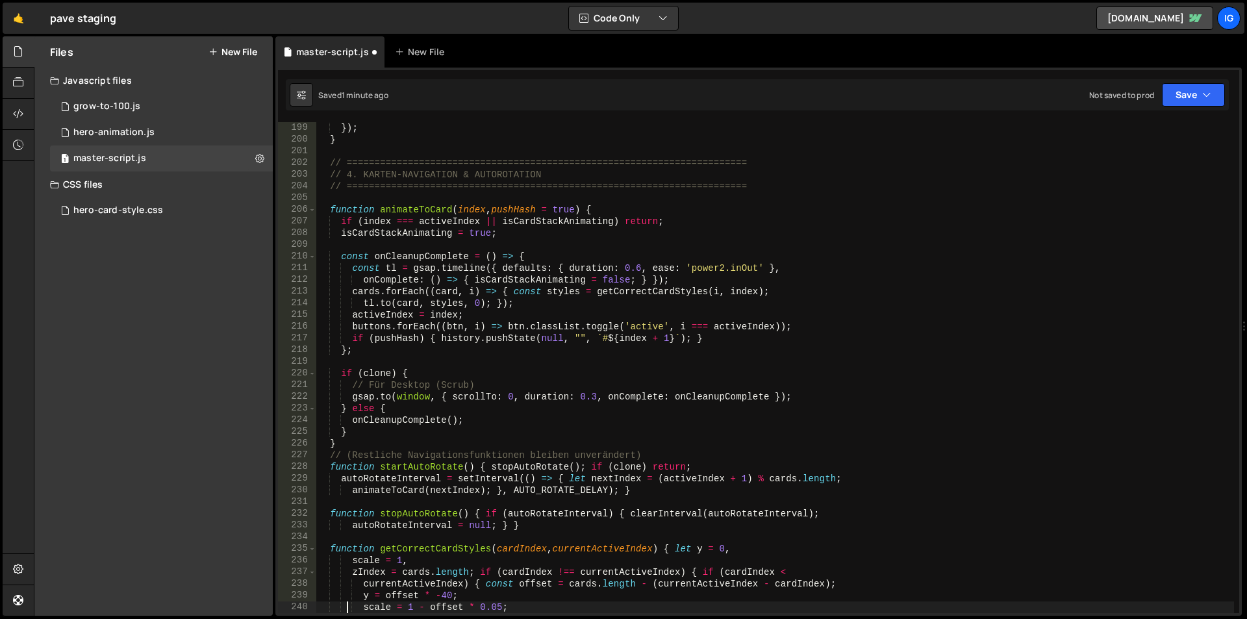
scroll to position [2314, 0]
click at [466, 260] on div "}) ; } // =====================================================================…" at bounding box center [774, 379] width 917 height 514
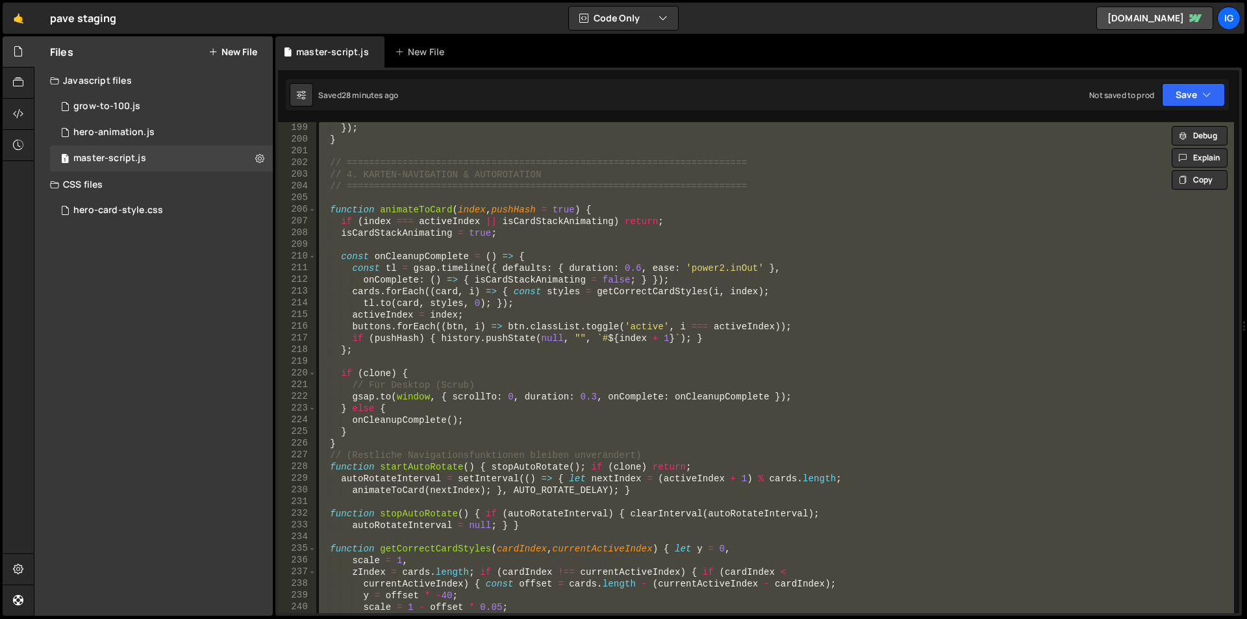
paste textarea
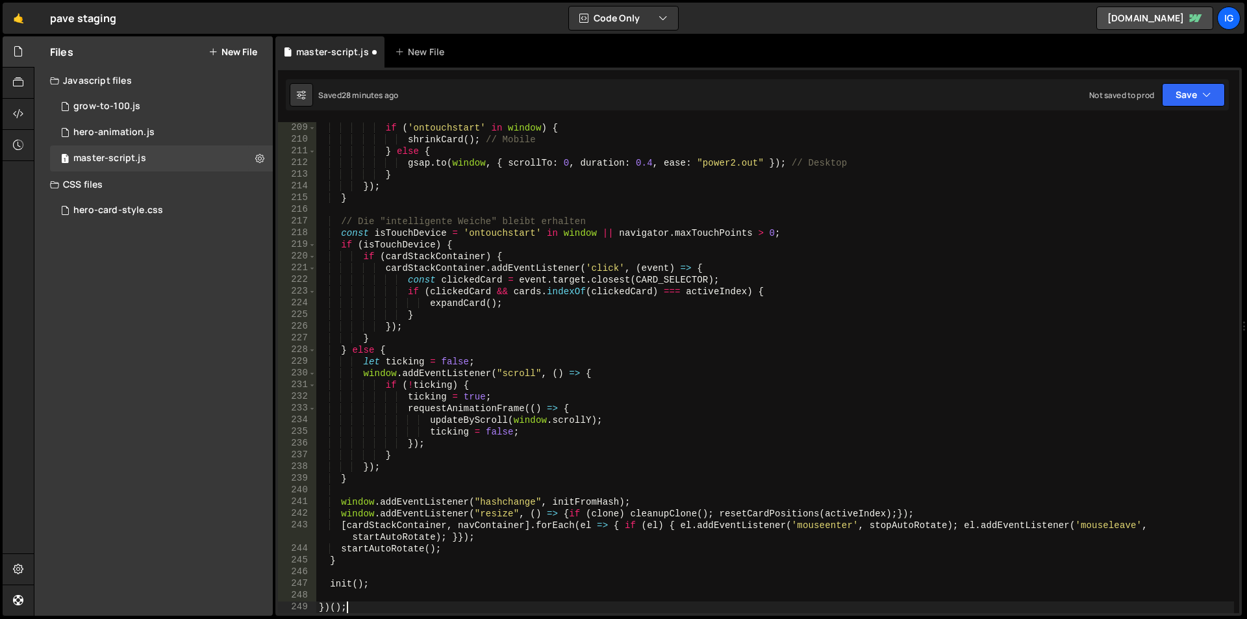
type textarea "});"
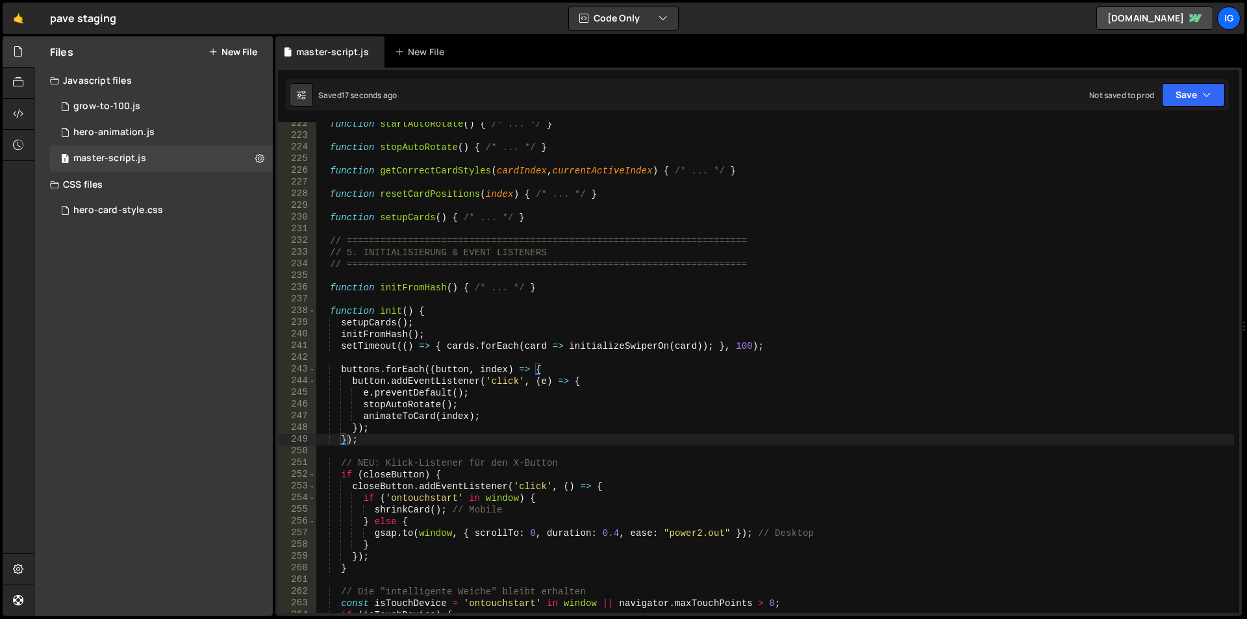
scroll to position [2548, 0]
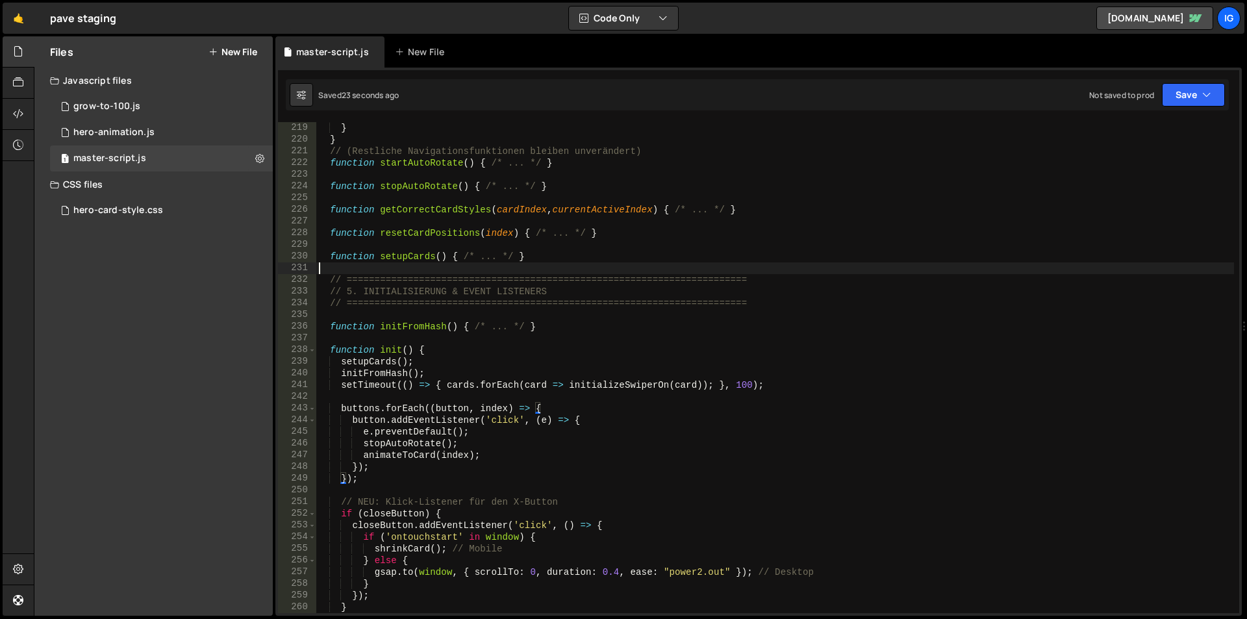
click at [458, 263] on div "} } // (Restliche Navigationsfunktionen bleiben unverändert) function startAuto…" at bounding box center [774, 379] width 917 height 514
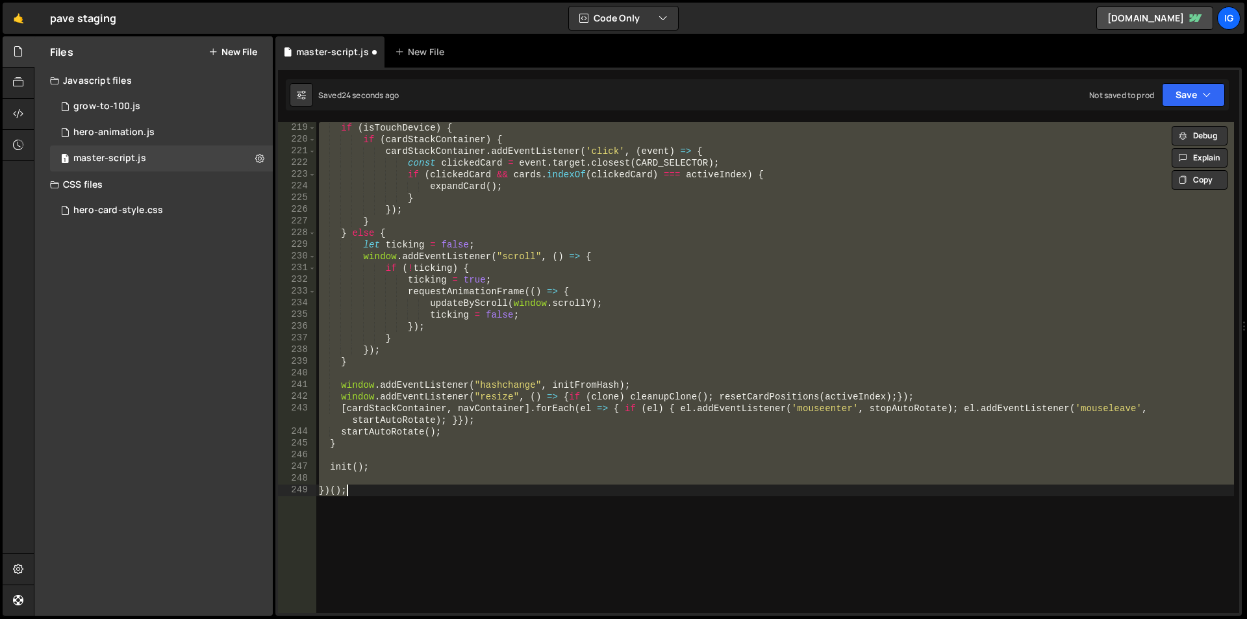
scroll to position [3477, 0]
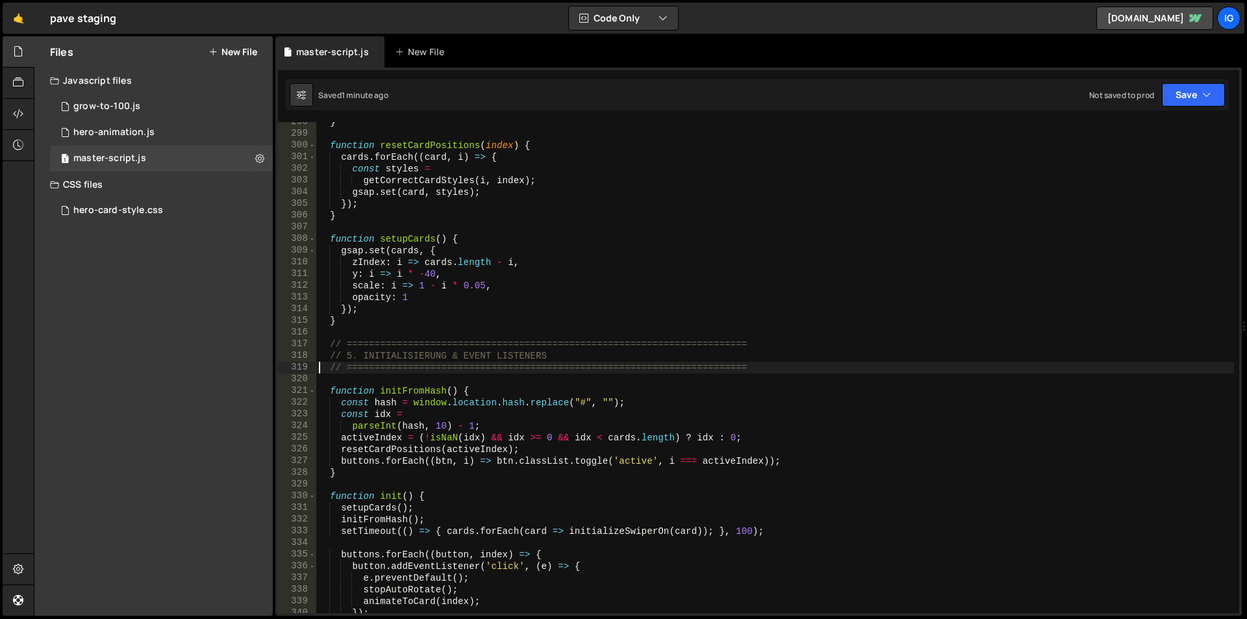
click at [518, 254] on div "} function resetCardPositions ( index ) { cards . forEach (( card , i ) => { co…" at bounding box center [774, 373] width 917 height 514
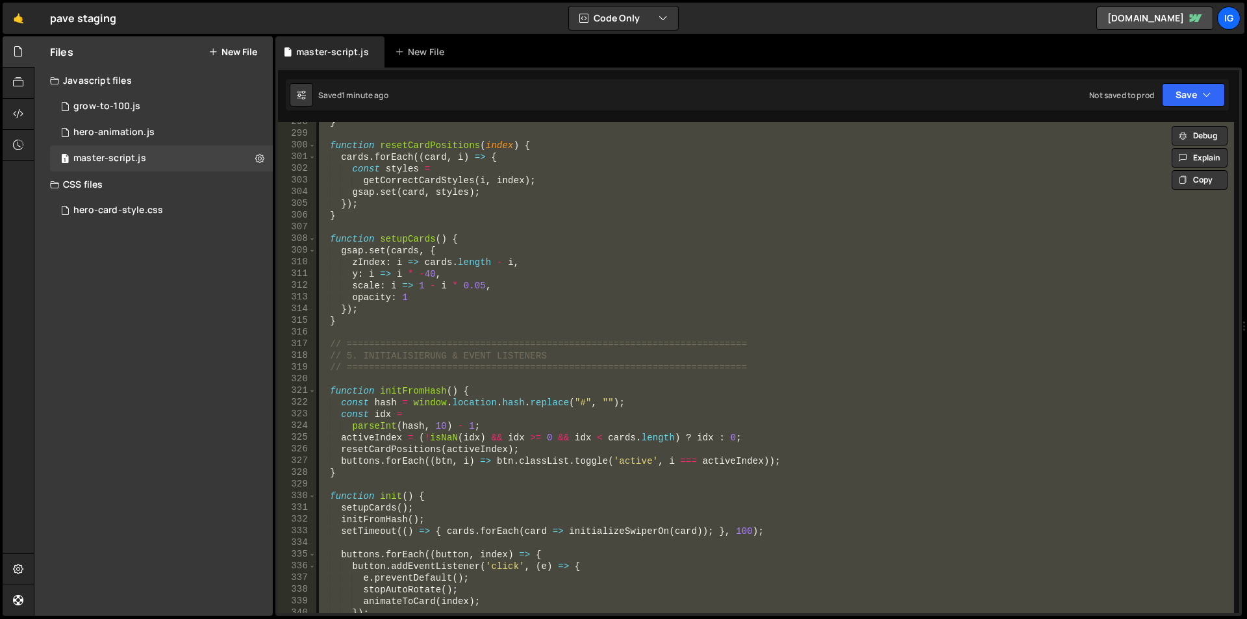
paste textarea
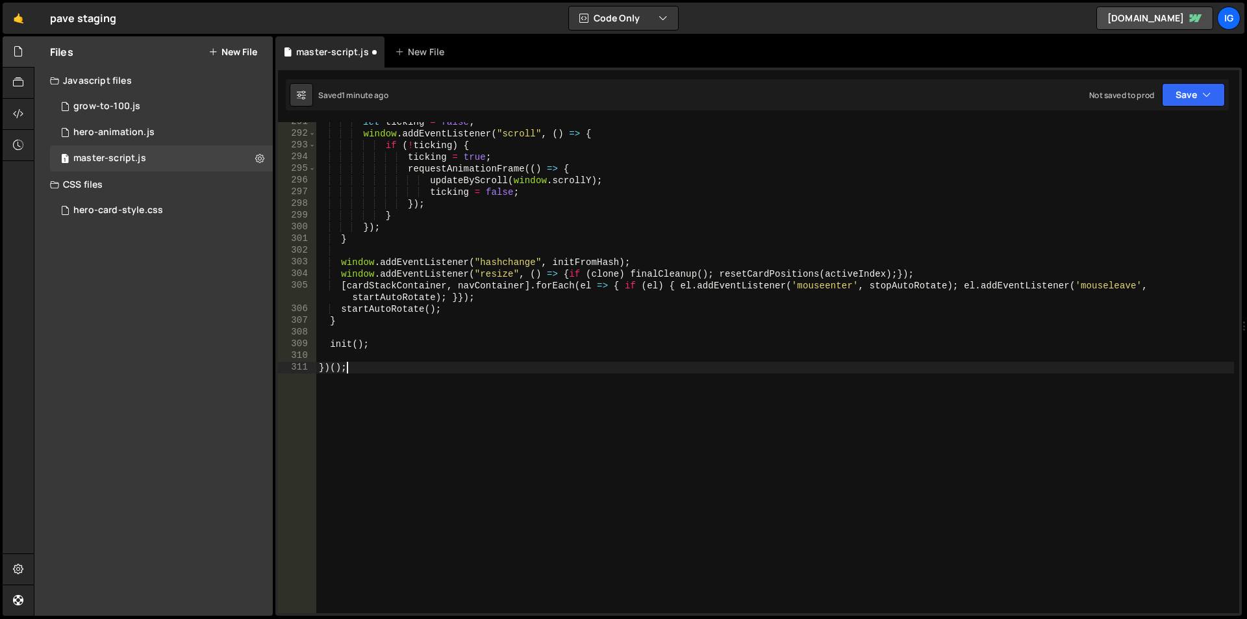
type textarea "stopAutoRotate();"
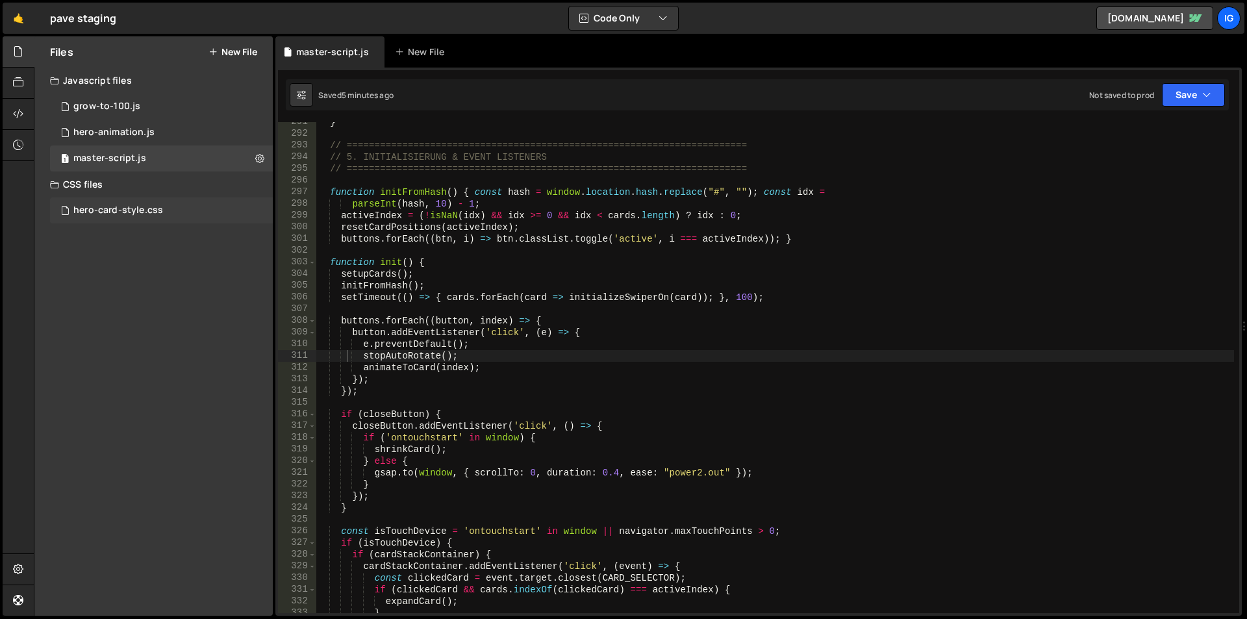
click at [110, 219] on div "hero-card-style.css 0" at bounding box center [161, 210] width 223 height 26
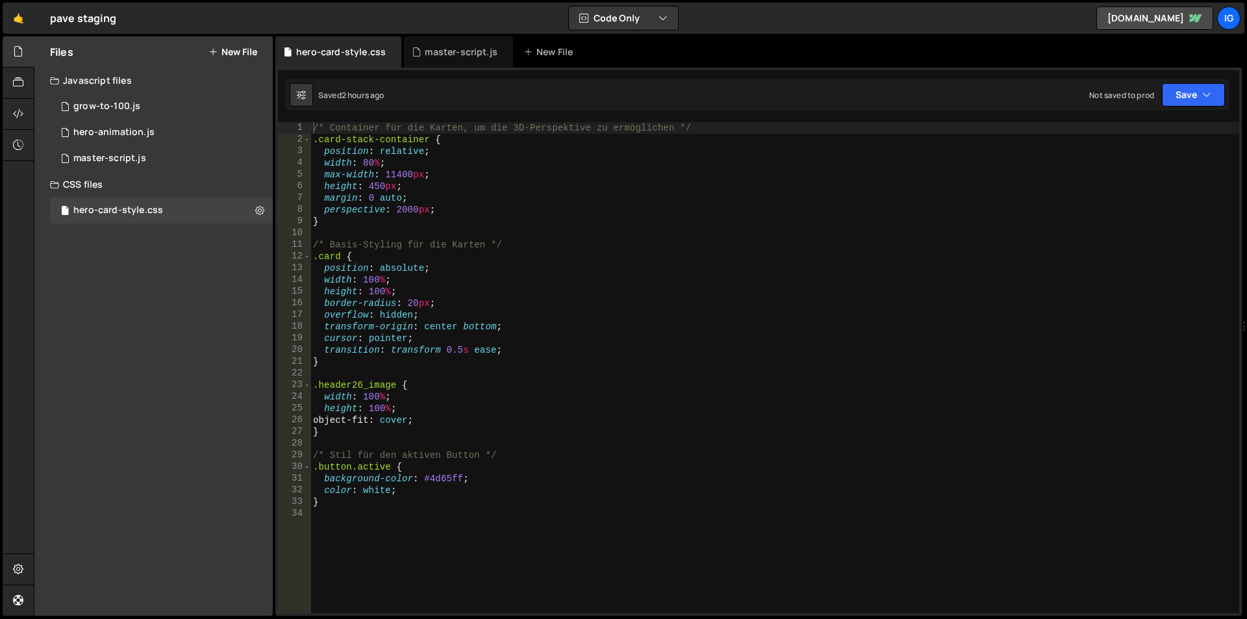
type textarea "}"
click at [364, 501] on div "/* Container für die Karten, um die 3D-Perspektive zu ermöglichen */ .card-stac…" at bounding box center [774, 379] width 929 height 514
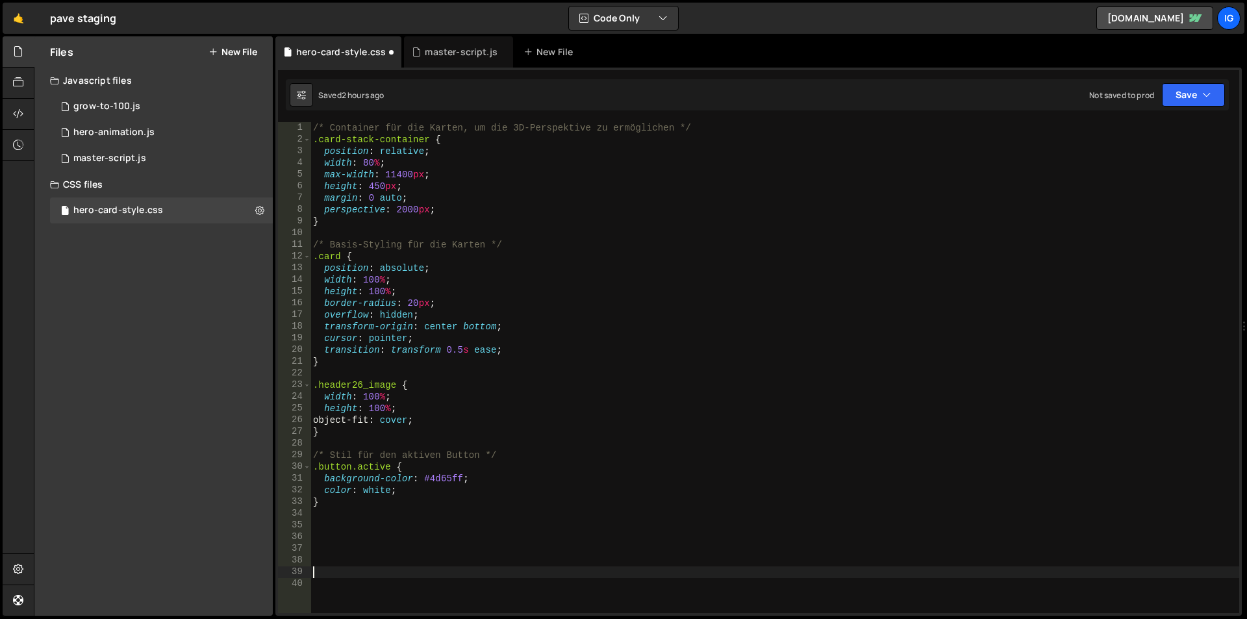
paste textarea "}"
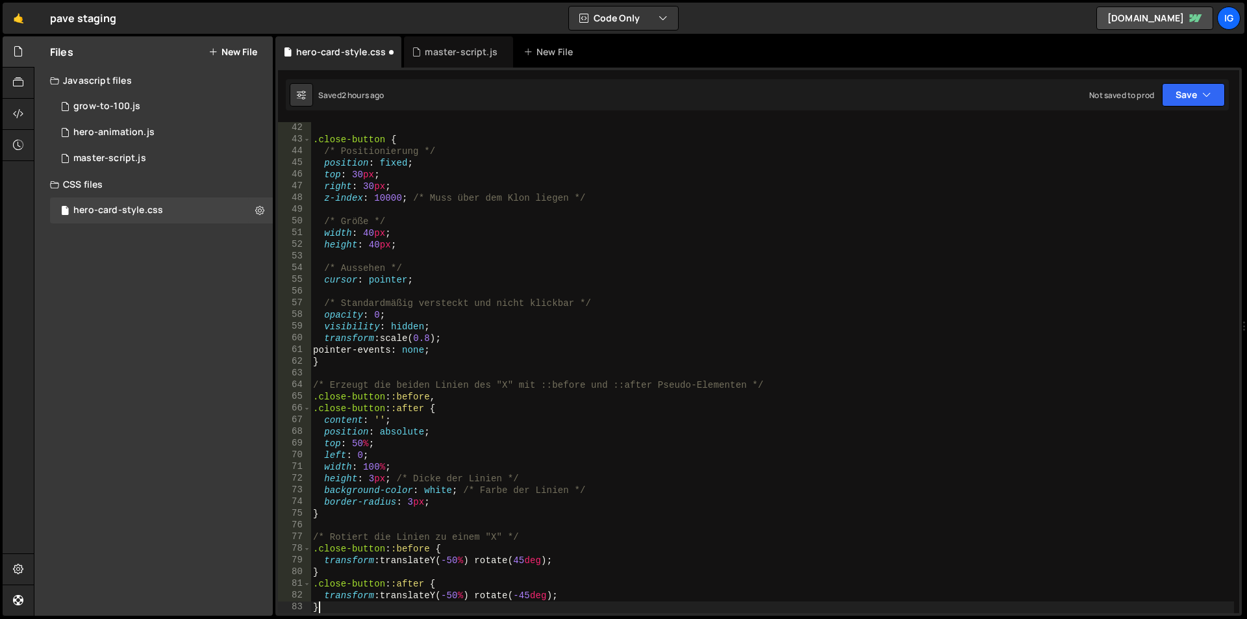
scroll to position [479, 0]
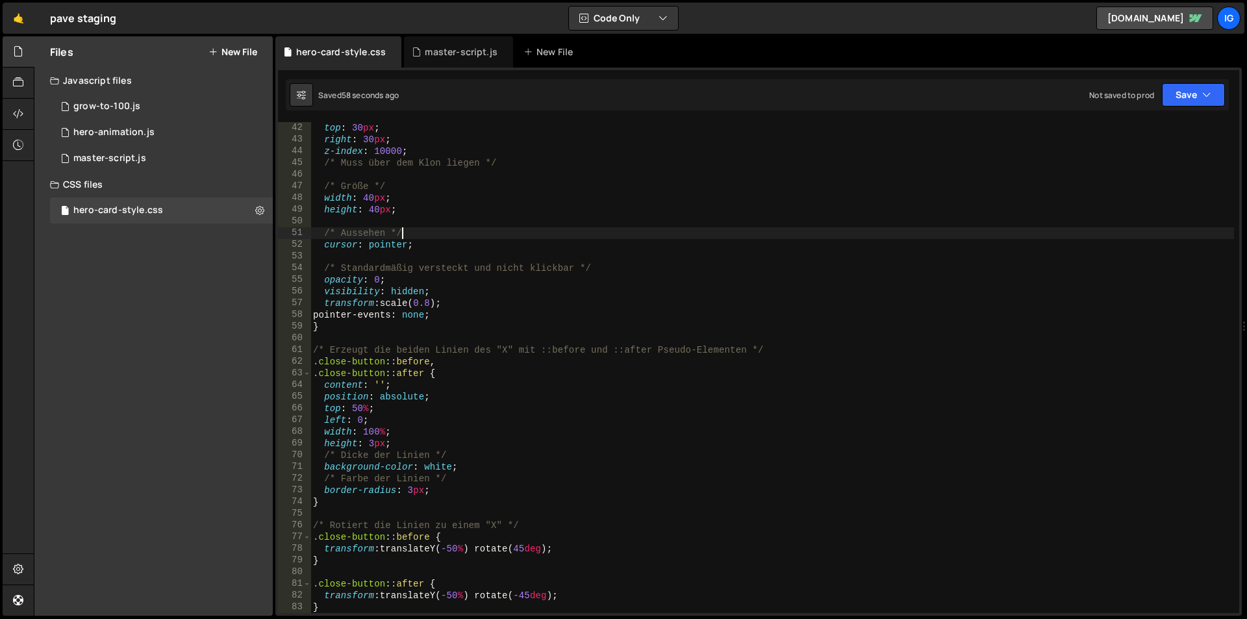
click at [521, 232] on div "top : 30 px ; right : 30 px ; z-index : 10000 ; /* Muss über dem Klon liegen */…" at bounding box center [771, 379] width 923 height 514
type textarea "}"
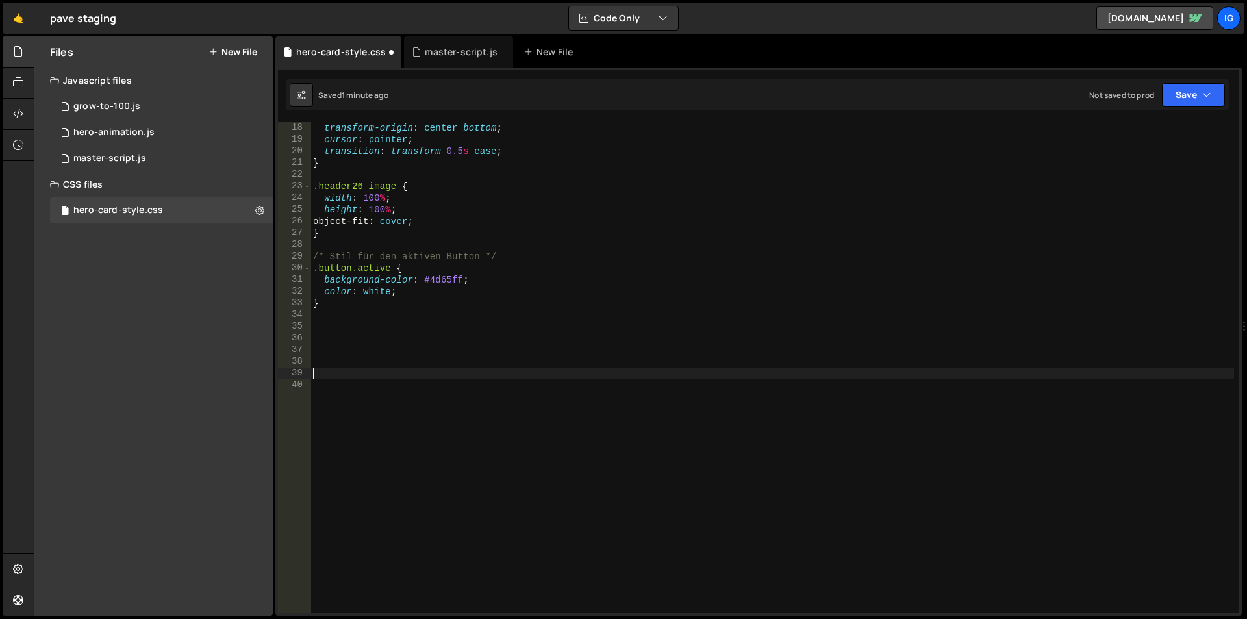
scroll to position [146, 0]
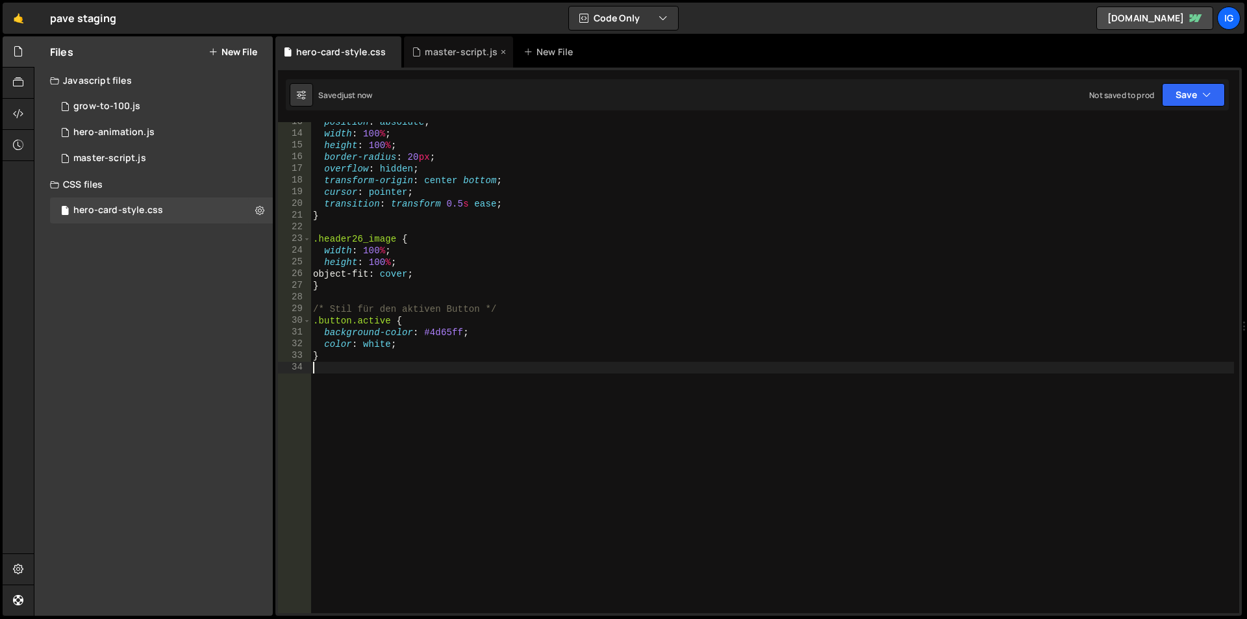
click at [430, 55] on div "master-script.js" at bounding box center [461, 51] width 73 height 13
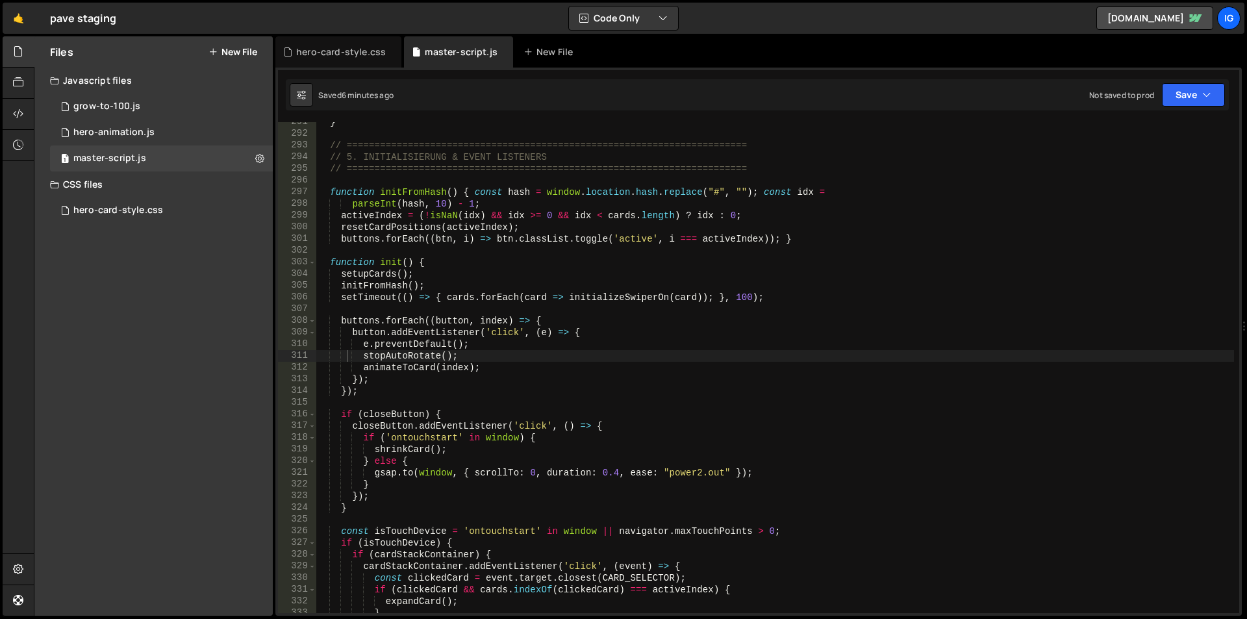
click at [497, 269] on div "} // ======================================================================== /…" at bounding box center [774, 373] width 917 height 514
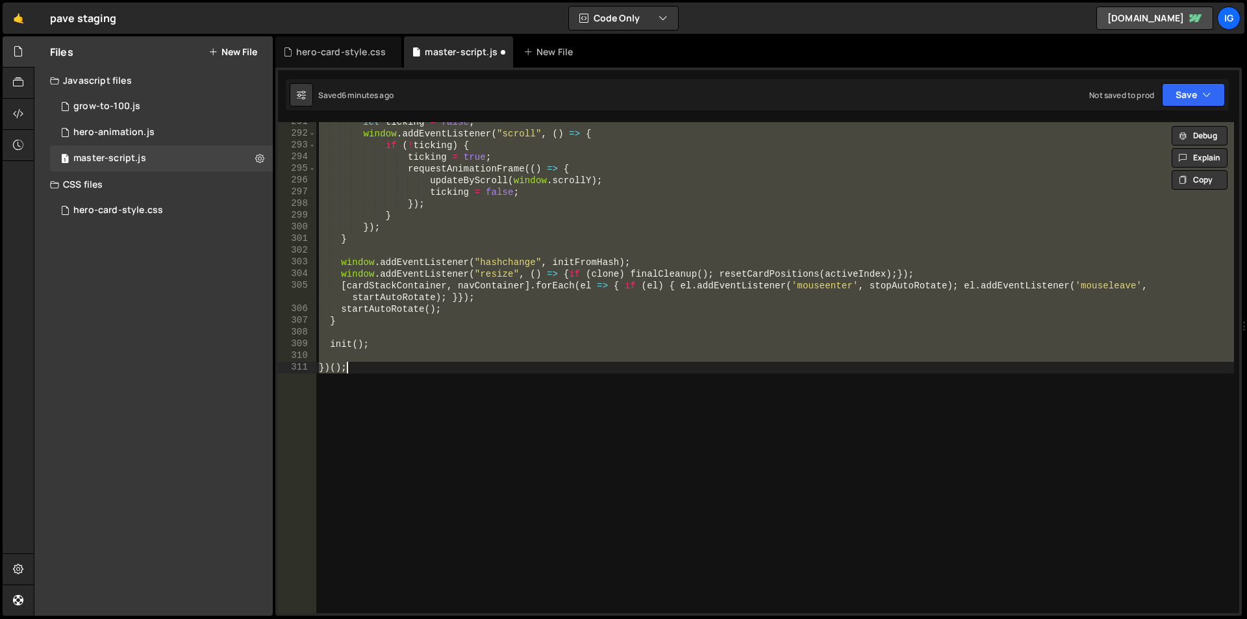
type textarea "})();"
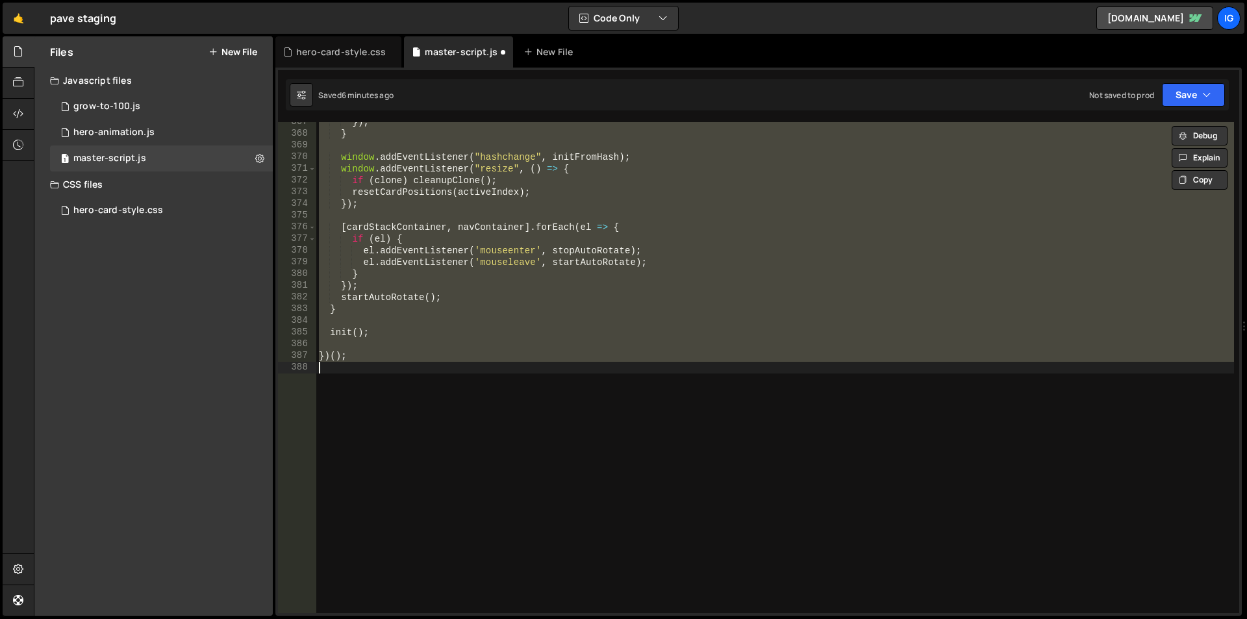
scroll to position [4284, 0]
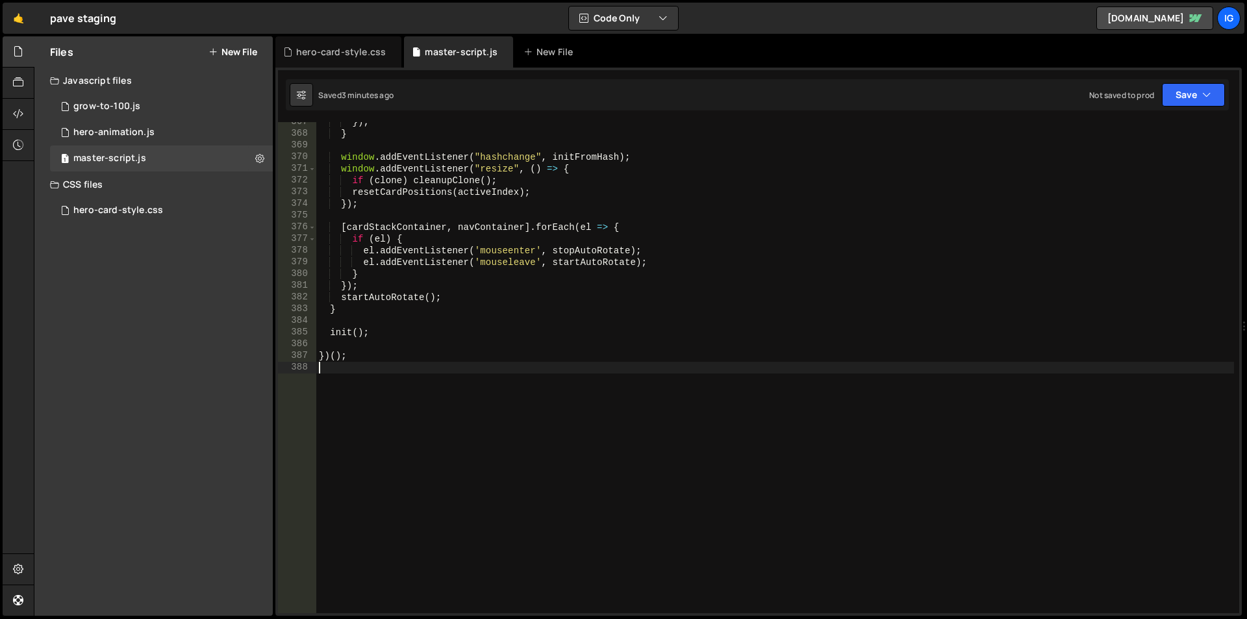
click at [479, 243] on div "}) ; } window . addEventListener ( "hashchange" , initFromHash ) ; window . add…" at bounding box center [774, 373] width 917 height 514
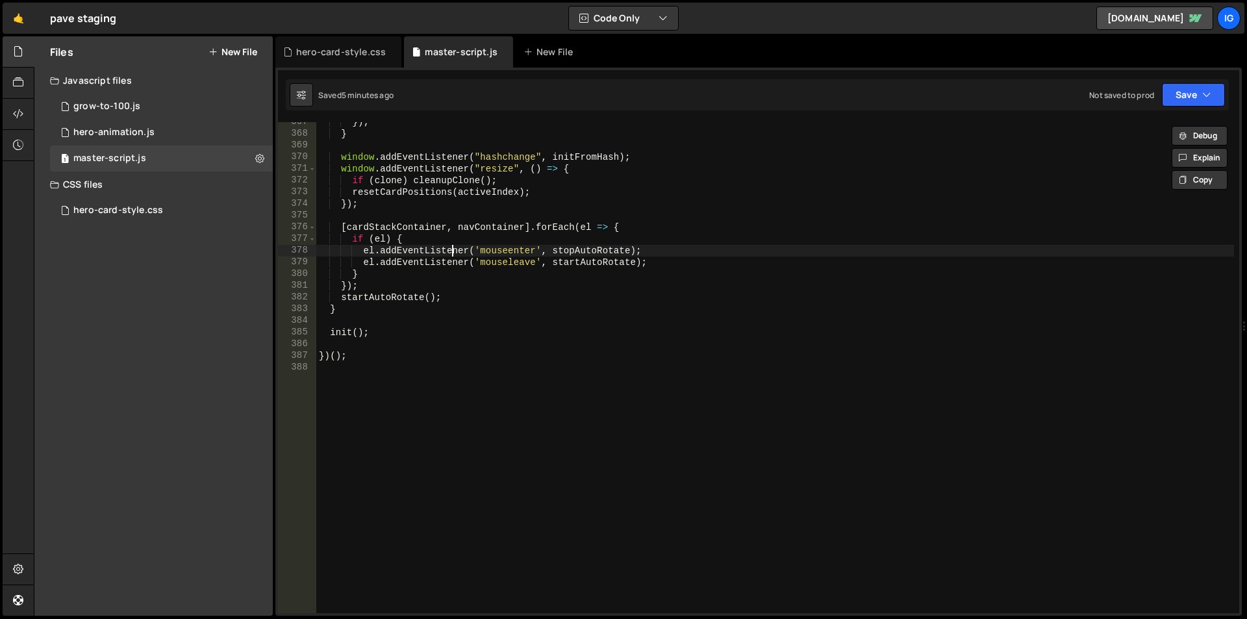
click at [453, 253] on div "}) ; } window . addEventListener ( "hashchange" , initFromHash ) ; window . add…" at bounding box center [774, 373] width 917 height 514
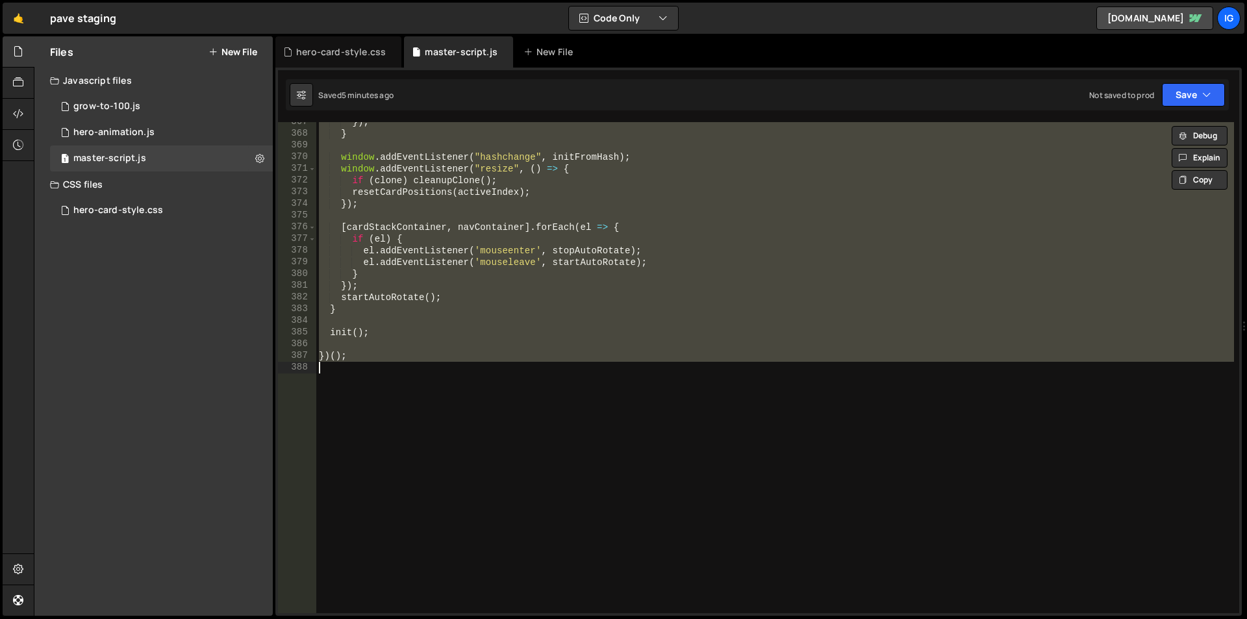
paste textarea
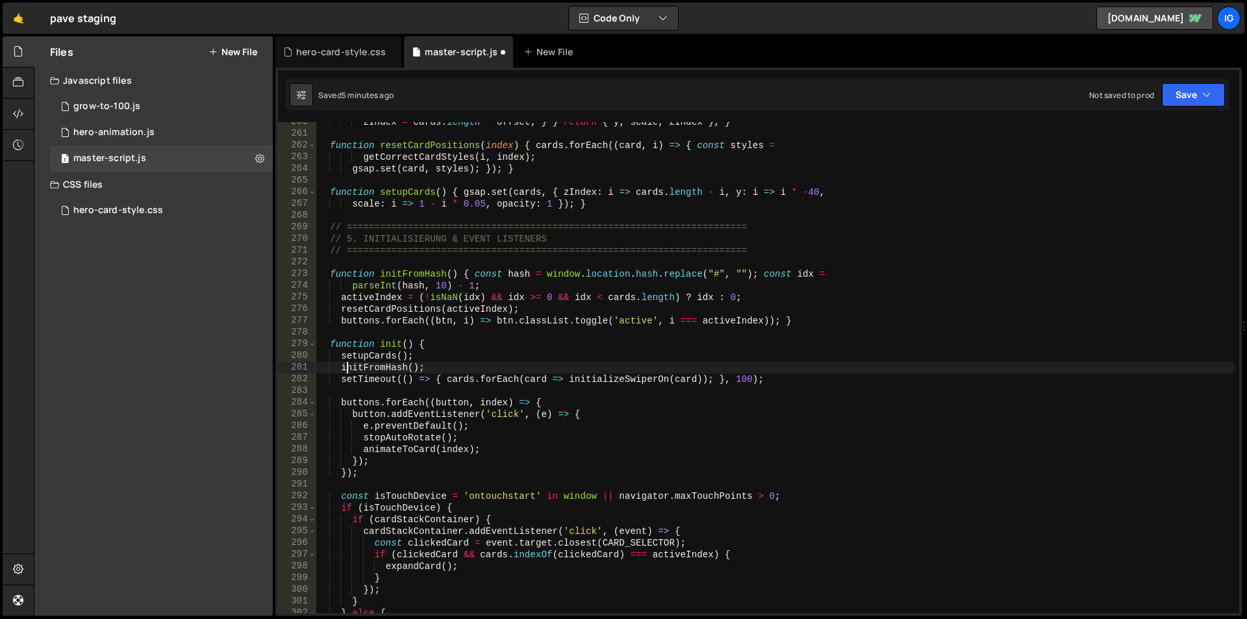
type textarea "initFromHash();"
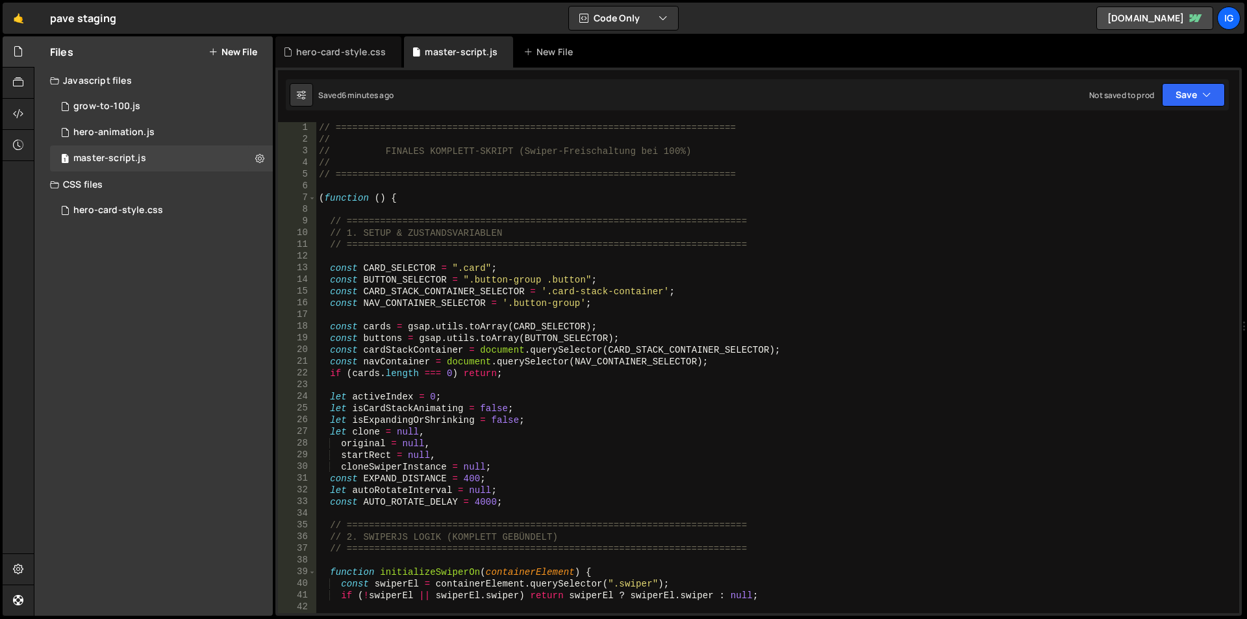
scroll to position [0, 0]
